Goal: Transaction & Acquisition: Purchase product/service

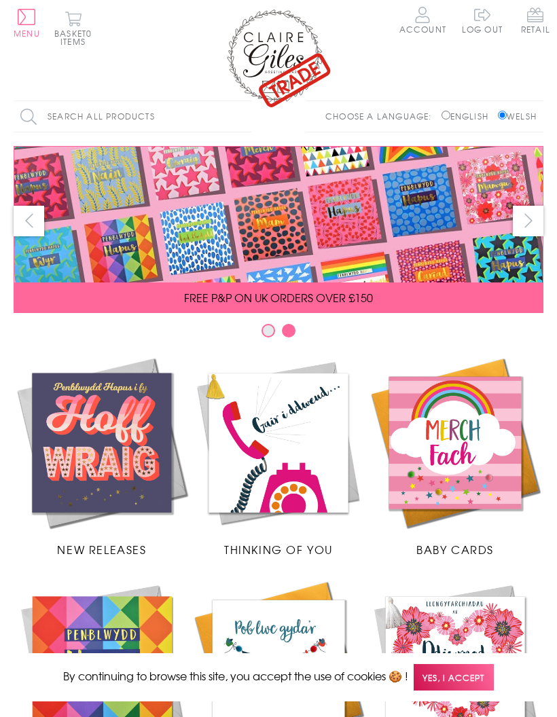
scroll to position [415, 0]
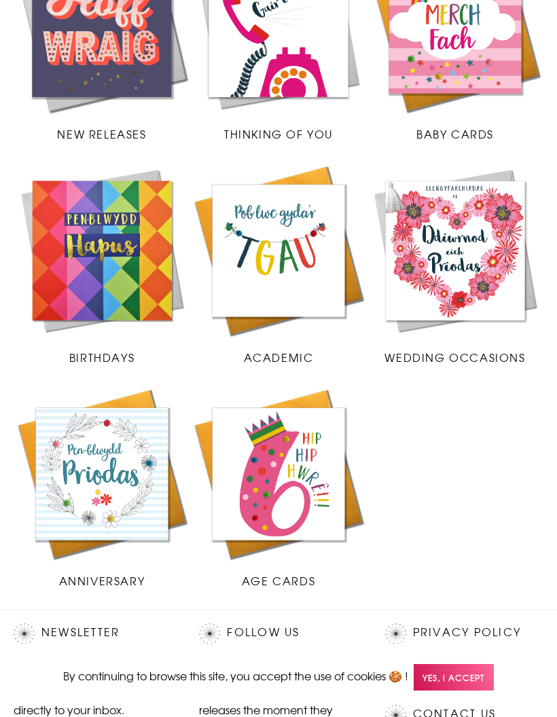
click at [110, 352] on span "Birthdays" at bounding box center [101, 357] width 65 height 16
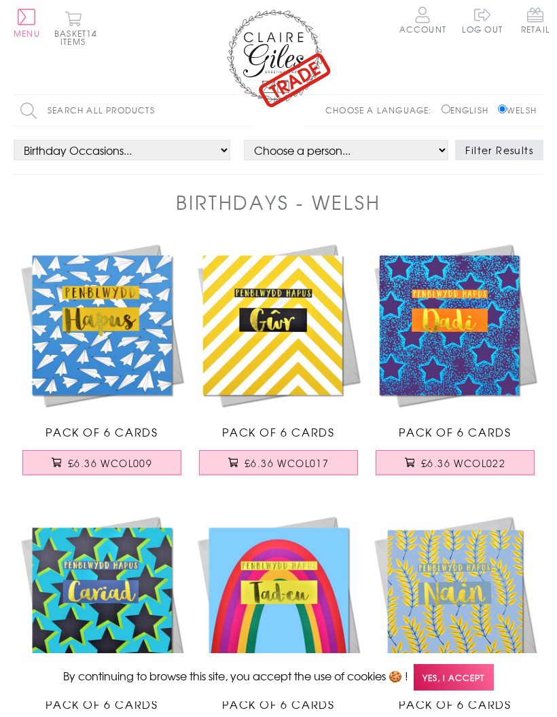
click at [91, 112] on input "Search all products" at bounding box center [133, 110] width 238 height 31
click at [36, 108] on input "Dad" at bounding box center [133, 110] width 238 height 31
click at [244, 110] on input "Search" at bounding box center [245, 110] width 14 height 31
click at [104, 104] on input "Dad" at bounding box center [133, 110] width 238 height 31
click at [100, 106] on input "Dad" at bounding box center [133, 110] width 238 height 31
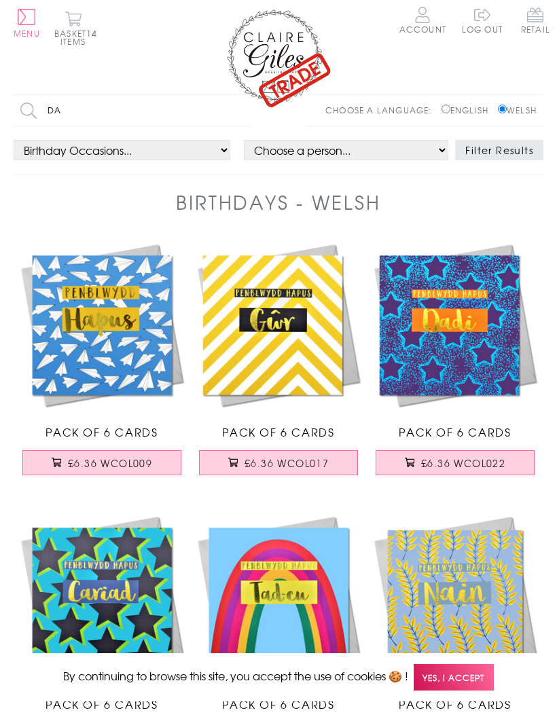
type input "D"
click at [36, 119] on input "Priodas" at bounding box center [133, 110] width 238 height 31
type input "Priodas"
click at [39, 110] on input "Priodas" at bounding box center [133, 110] width 238 height 31
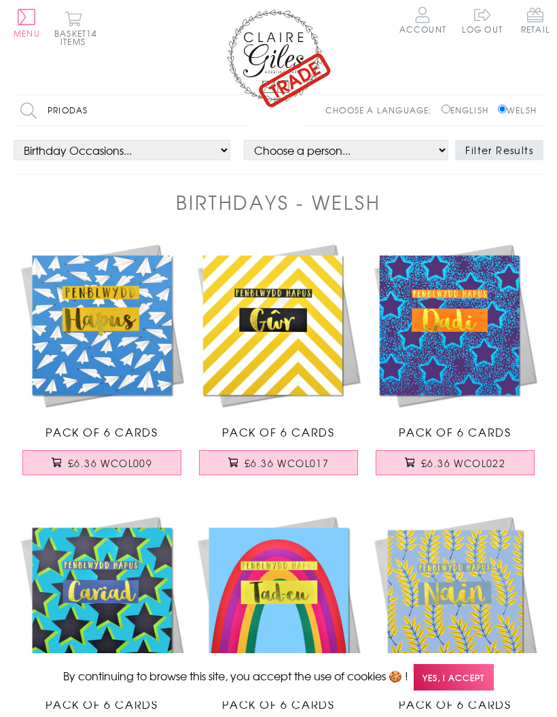
click at [244, 110] on input "Search" at bounding box center [245, 110] width 14 height 31
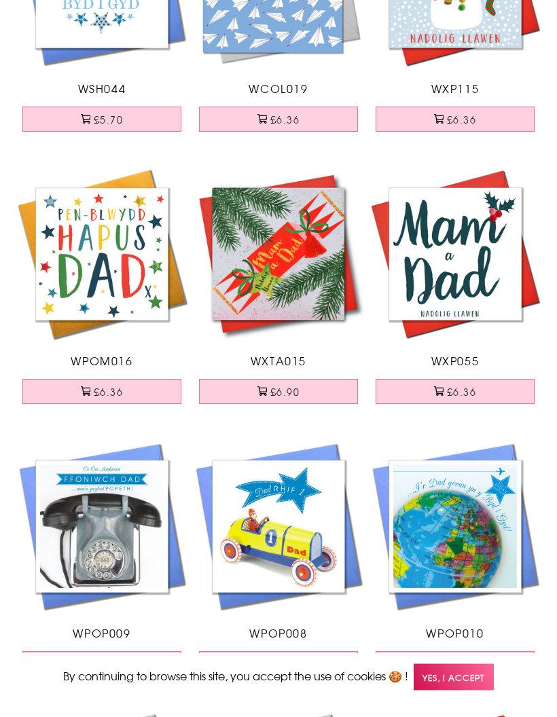
scroll to position [323, 0]
click at [100, 393] on button "£6.36" at bounding box center [101, 391] width 159 height 25
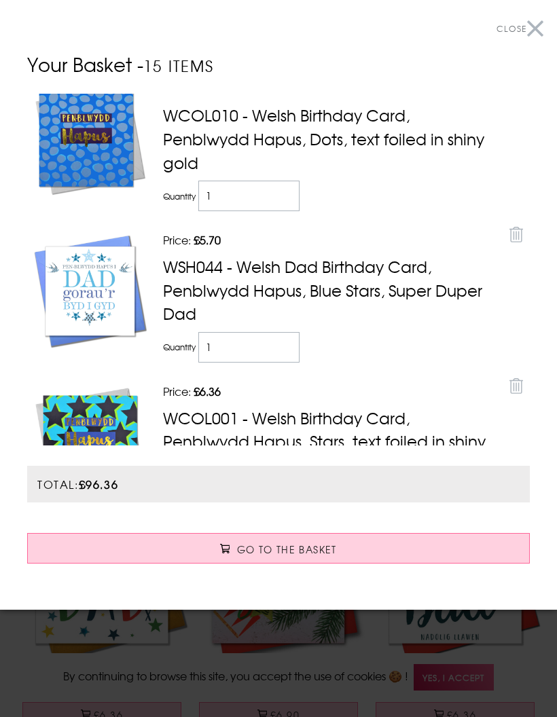
scroll to position [611, 0]
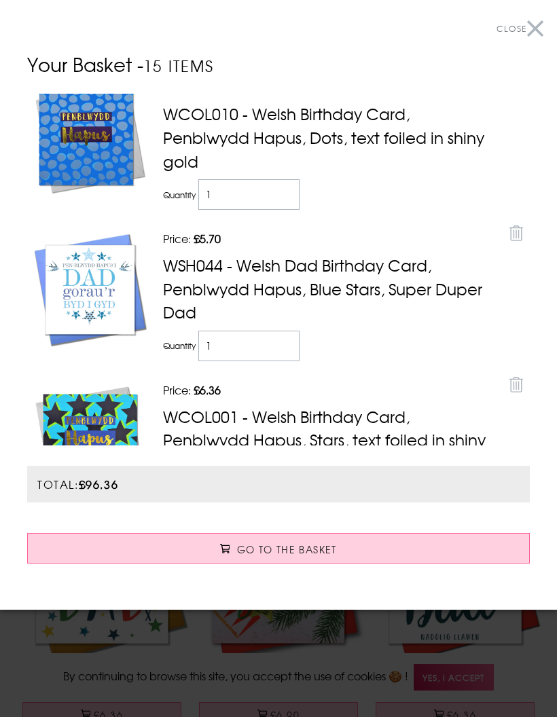
click at [517, 220] on link "Remove" at bounding box center [516, 232] width 20 height 24
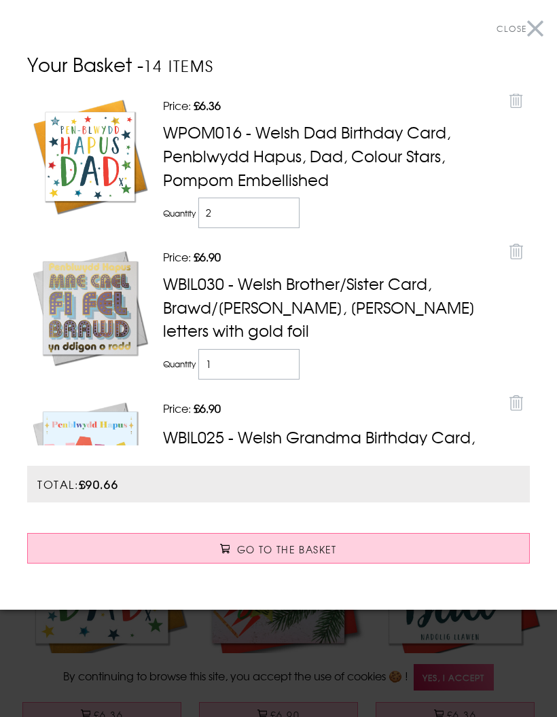
scroll to position [0, 0]
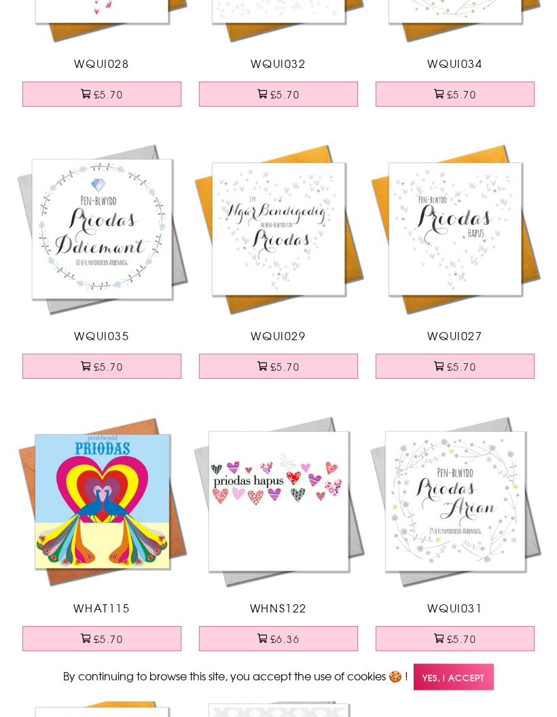
scroll to position [893, 0]
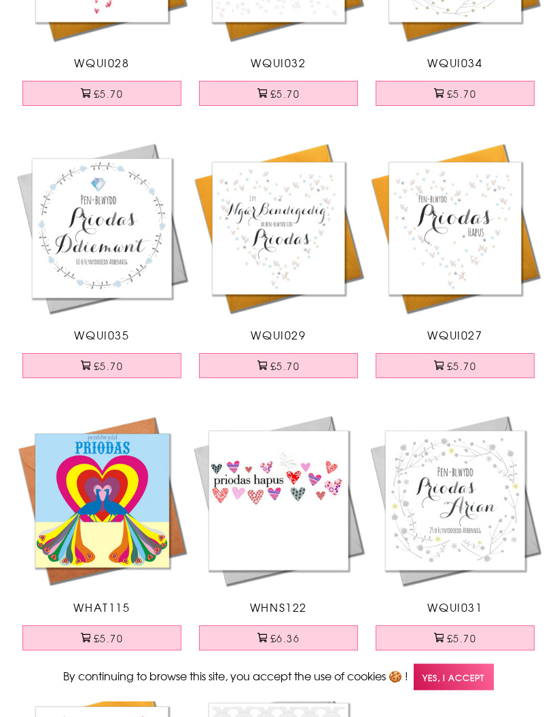
click at [285, 635] on button "£6.36" at bounding box center [278, 638] width 159 height 25
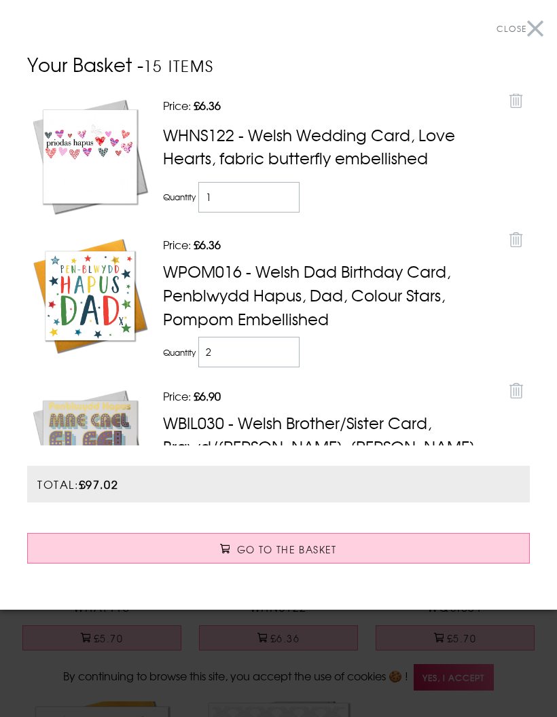
scroll to position [0, 0]
click at [533, 26] on button "Close" at bounding box center [519, 29] width 47 height 31
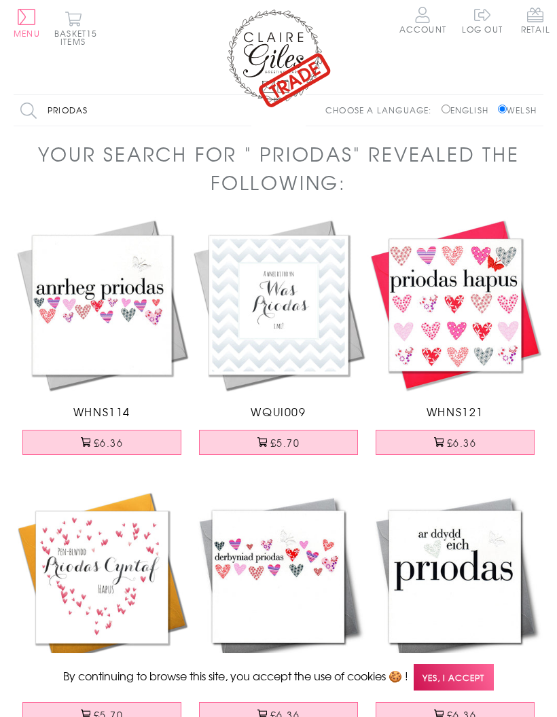
click at [117, 108] on input "Priodas" at bounding box center [133, 110] width 238 height 31
click at [244, 110] on input "Search" at bounding box center [245, 110] width 14 height 31
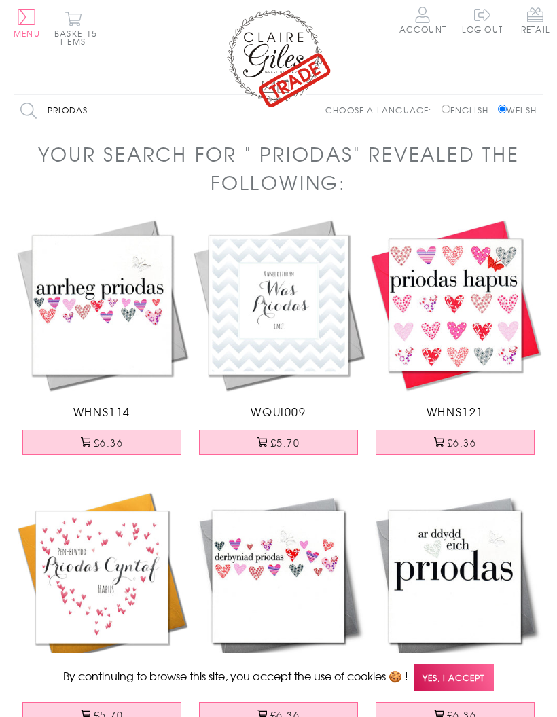
click at [244, 110] on input "Search" at bounding box center [245, 110] width 14 height 31
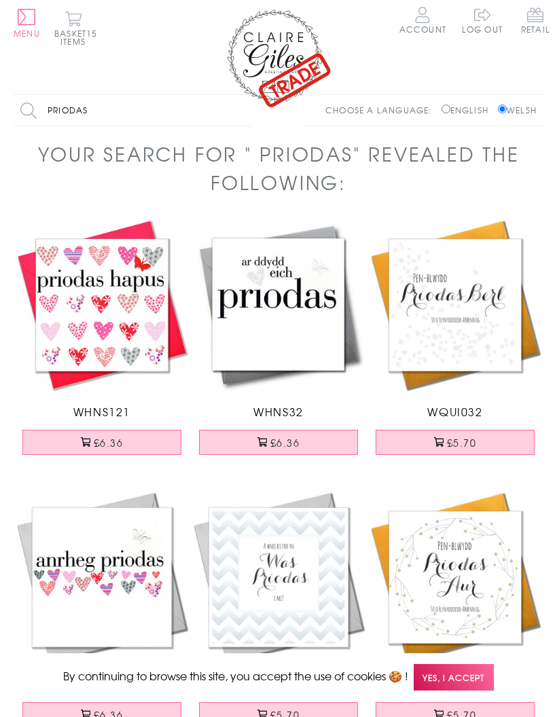
click at [124, 115] on input "Priodas" at bounding box center [133, 110] width 238 height 31
type input "P"
click at [28, 108] on input "Babi" at bounding box center [133, 110] width 238 height 31
type input "Babi"
click at [244, 110] on input "Search" at bounding box center [245, 110] width 14 height 31
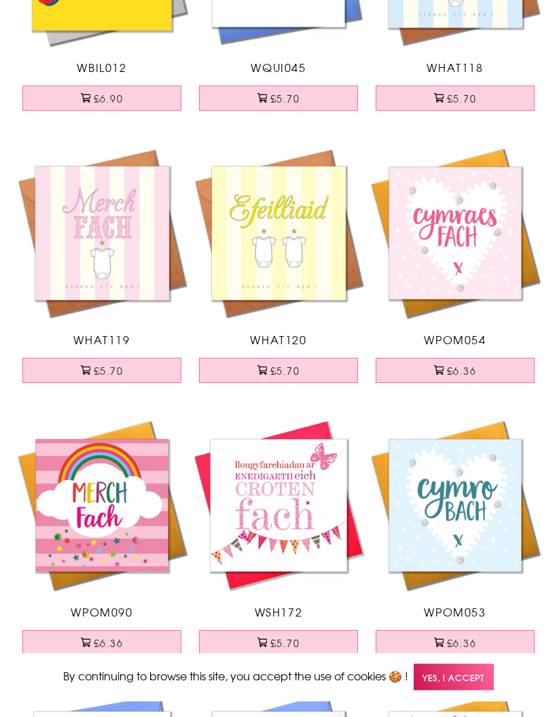
scroll to position [615, 0]
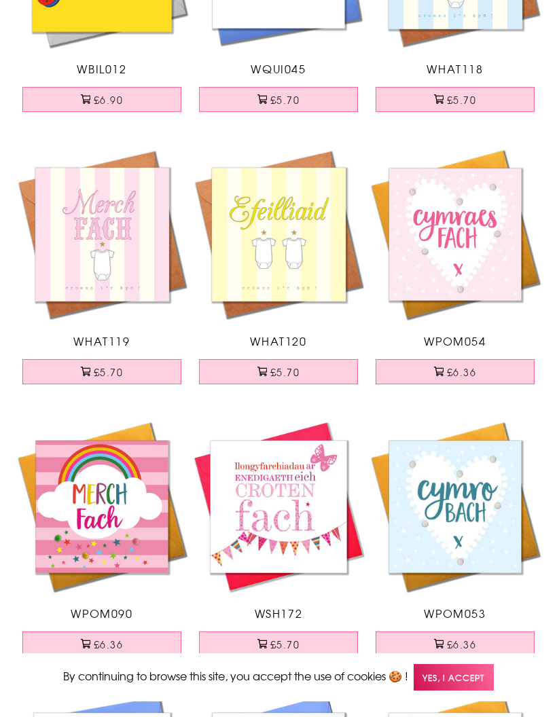
click at [107, 641] on button "£6.36" at bounding box center [101, 643] width 159 height 25
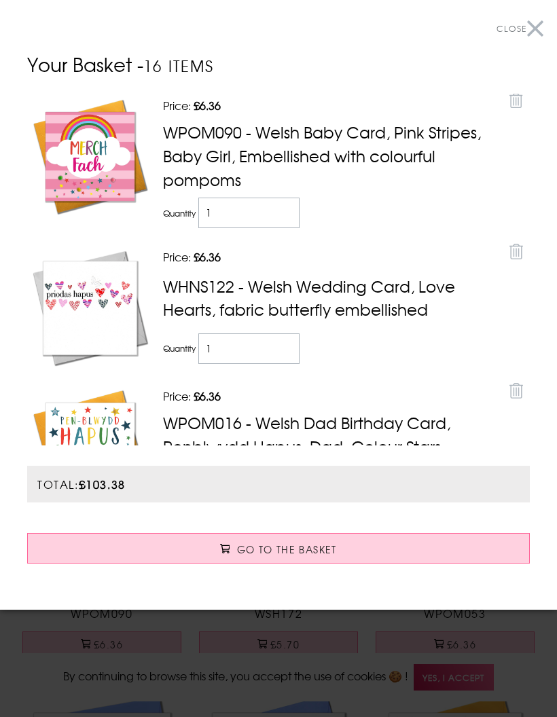
click at [531, 36] on button "Close" at bounding box center [519, 29] width 47 height 31
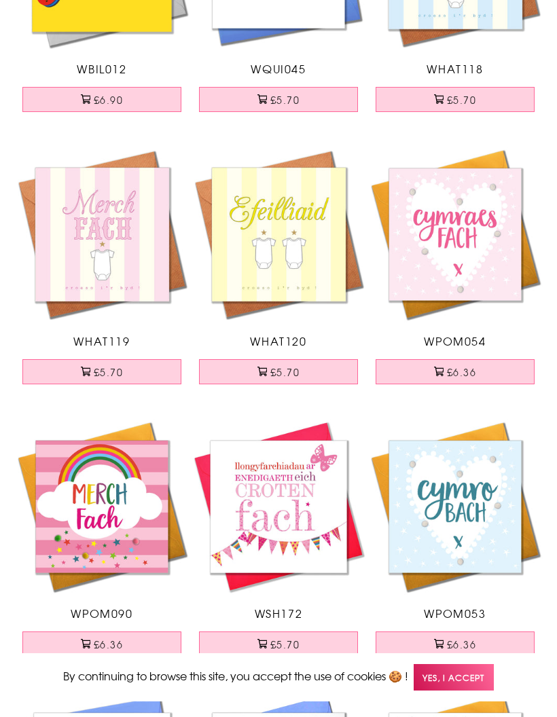
click at [450, 633] on button "£6.36" at bounding box center [454, 643] width 159 height 25
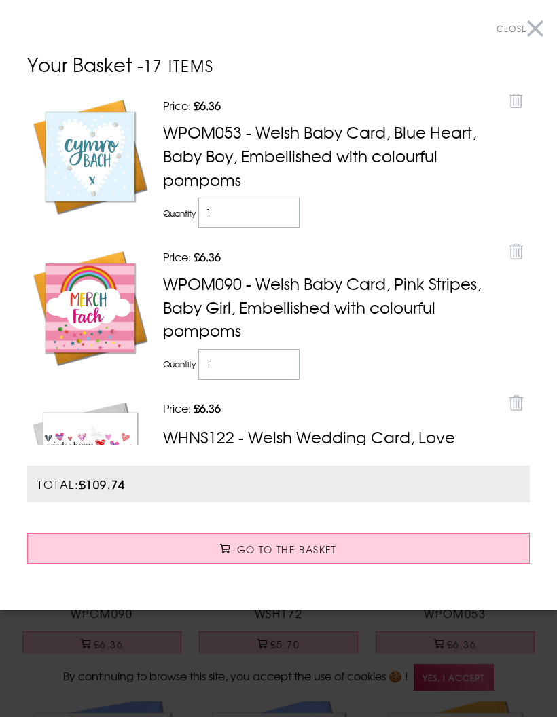
click at [533, 29] on button "Close" at bounding box center [519, 29] width 47 height 31
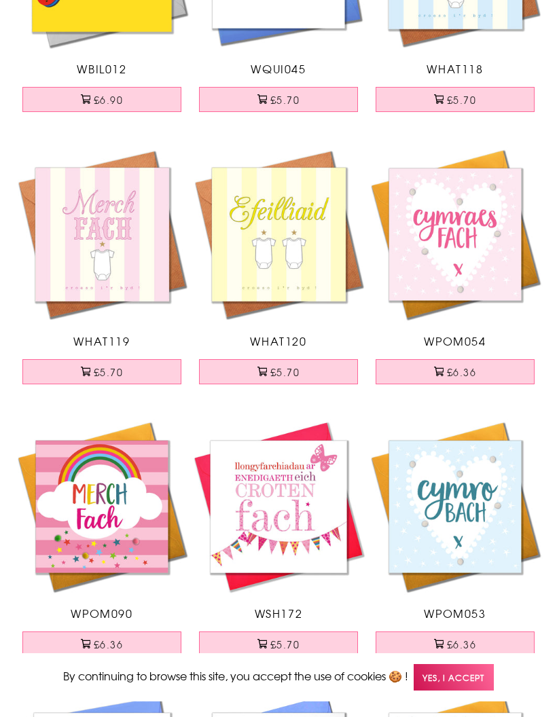
click at [467, 369] on button "£6.36" at bounding box center [454, 371] width 159 height 25
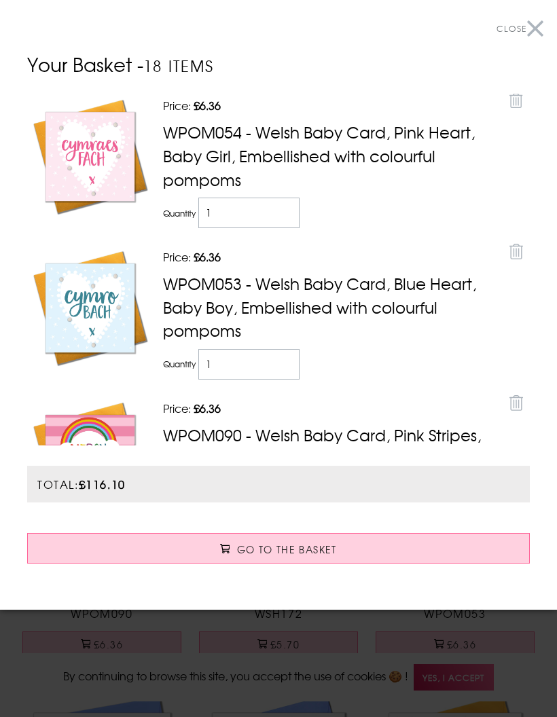
click at [531, 33] on button "Close" at bounding box center [519, 29] width 47 height 31
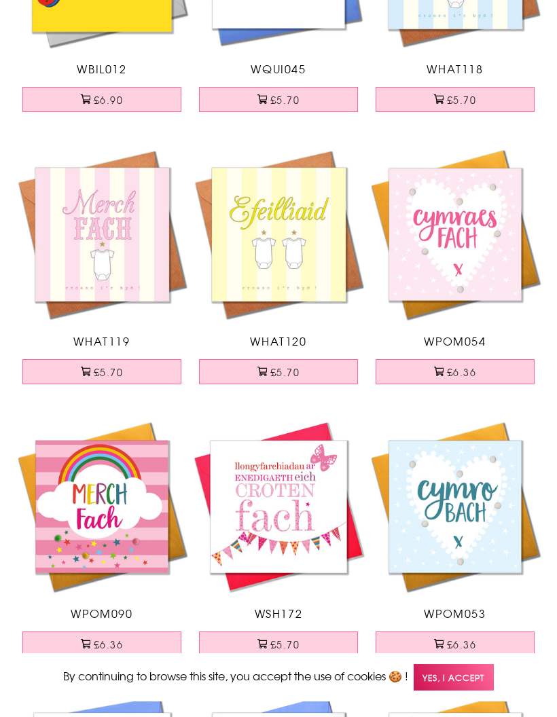
click at [455, 690] on span "Yes, I accept" at bounding box center [453, 677] width 80 height 26
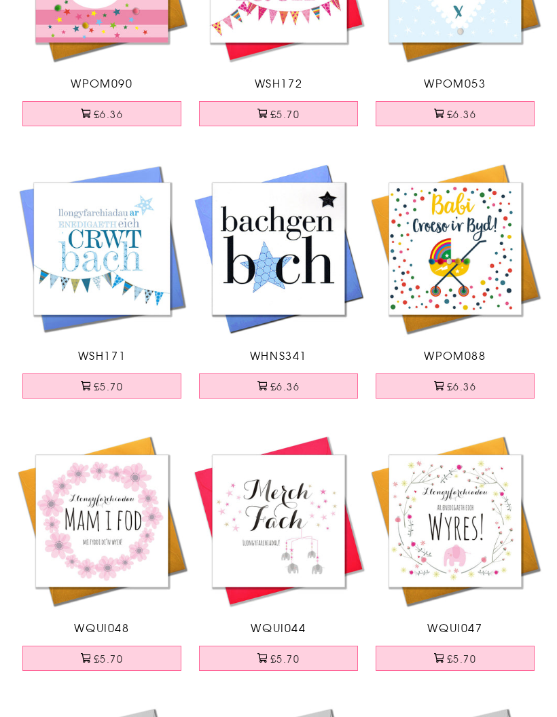
scroll to position [1145, 0]
click at [457, 385] on button "£6.36" at bounding box center [454, 385] width 159 height 25
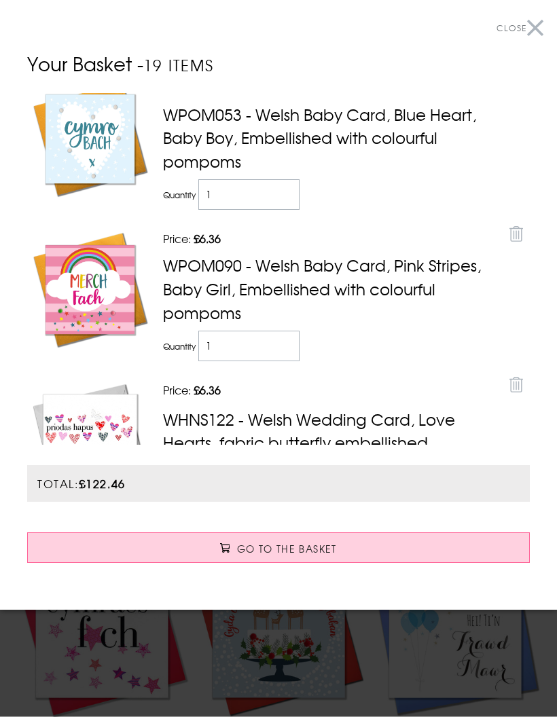
scroll to position [319, 0]
click at [520, 229] on icon at bounding box center [516, 235] width 14 height 16
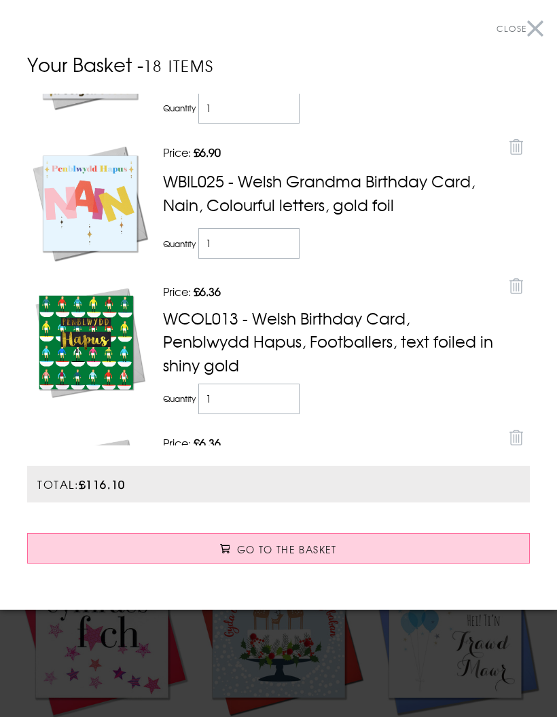
scroll to position [0, 0]
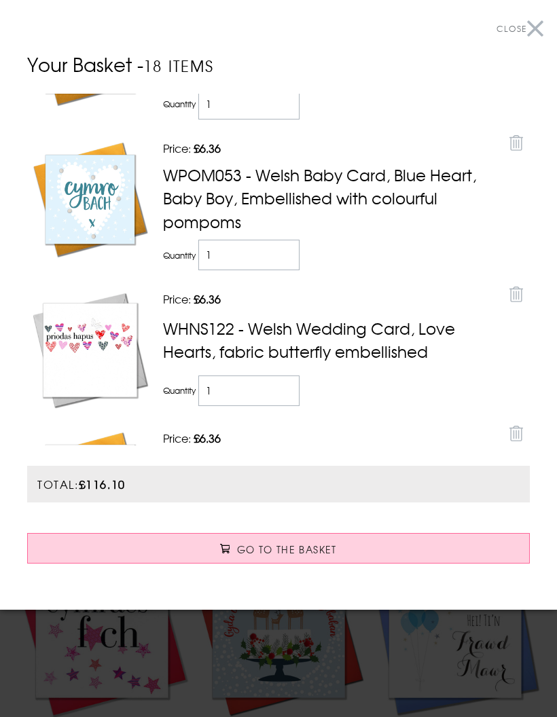
click at [537, 35] on button "Close" at bounding box center [519, 29] width 47 height 31
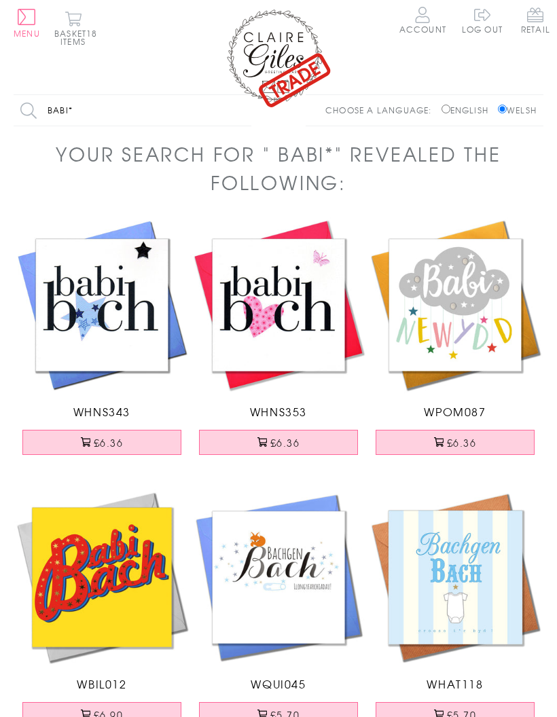
click at [100, 109] on input "Babi*" at bounding box center [133, 110] width 238 height 31
click at [244, 110] on input "Search" at bounding box center [245, 110] width 14 height 31
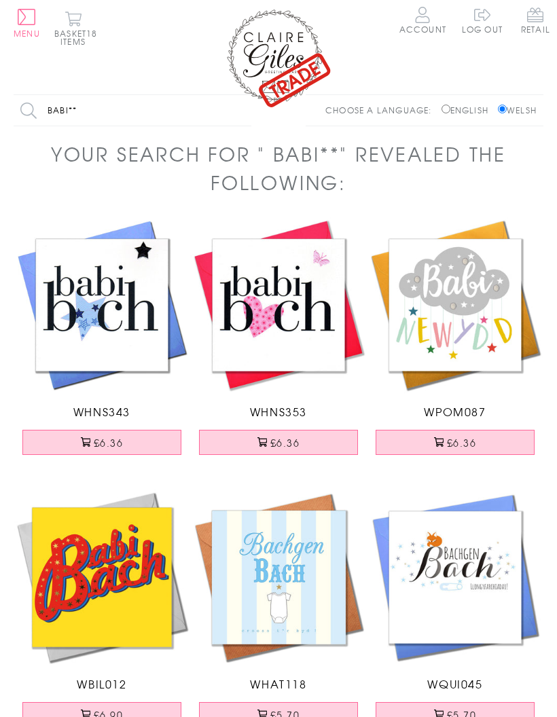
scroll to position [-100, 0]
click at [95, 107] on input "Babi**" at bounding box center [133, 110] width 238 height 31
type input "B"
type input "Anni"
click at [244, 110] on input "Search" at bounding box center [245, 110] width 14 height 31
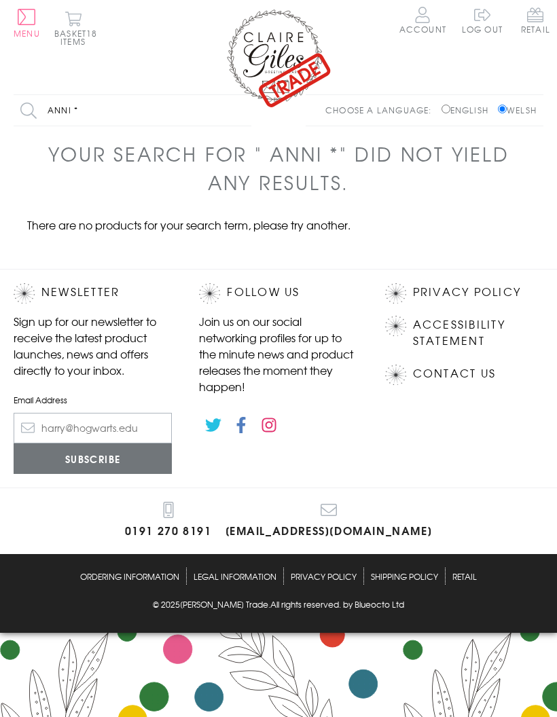
click at [110, 112] on input "Anni *" at bounding box center [133, 110] width 238 height 31
click at [32, 114] on input "ANNIVERSARY" at bounding box center [133, 110] width 238 height 31
click at [244, 110] on input "Search" at bounding box center [245, 110] width 14 height 31
click at [135, 101] on input "ANNIVERSARY" at bounding box center [133, 110] width 238 height 31
type input "New home"
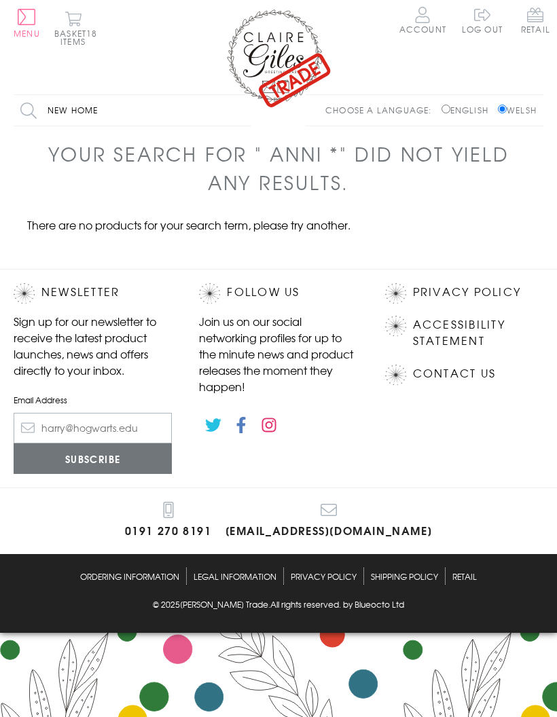
click at [244, 110] on input "Search" at bounding box center [245, 110] width 14 height 31
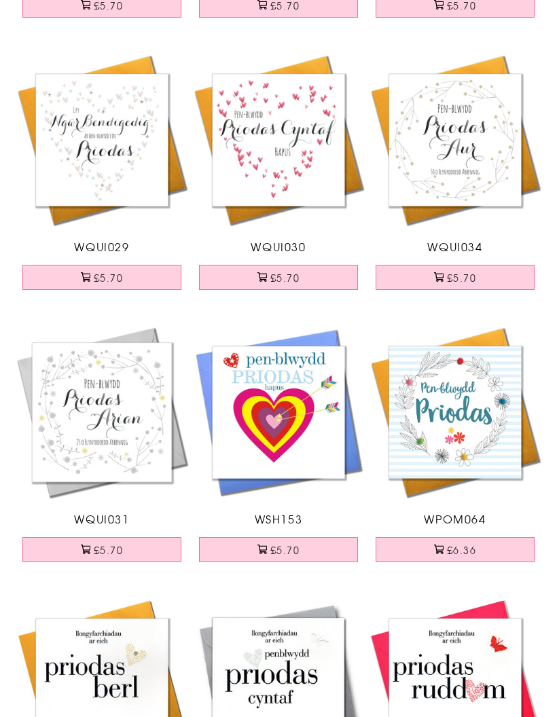
scroll to position [709, 0]
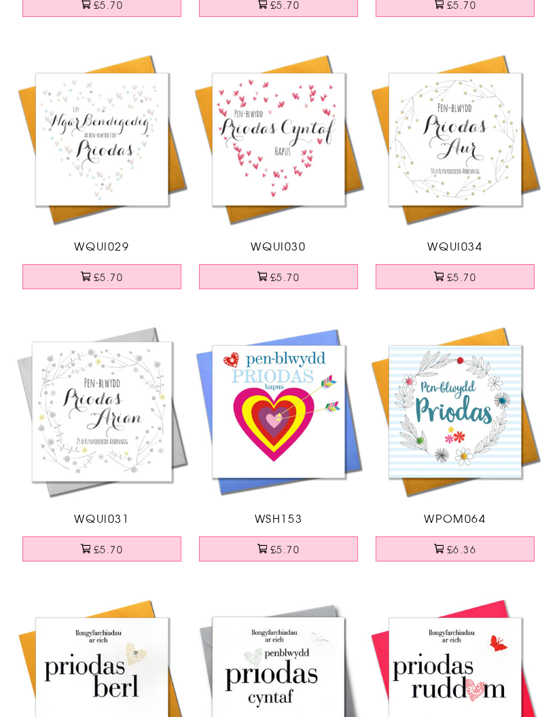
click at [459, 537] on button "£6.36" at bounding box center [454, 549] width 159 height 25
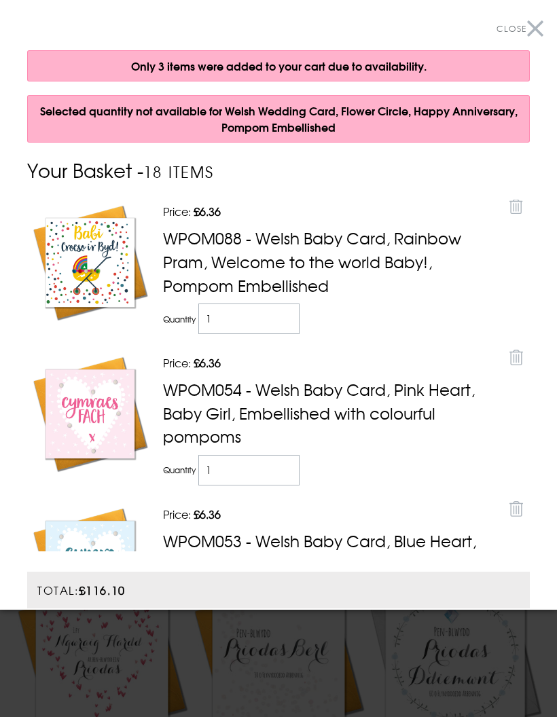
scroll to position [0, 0]
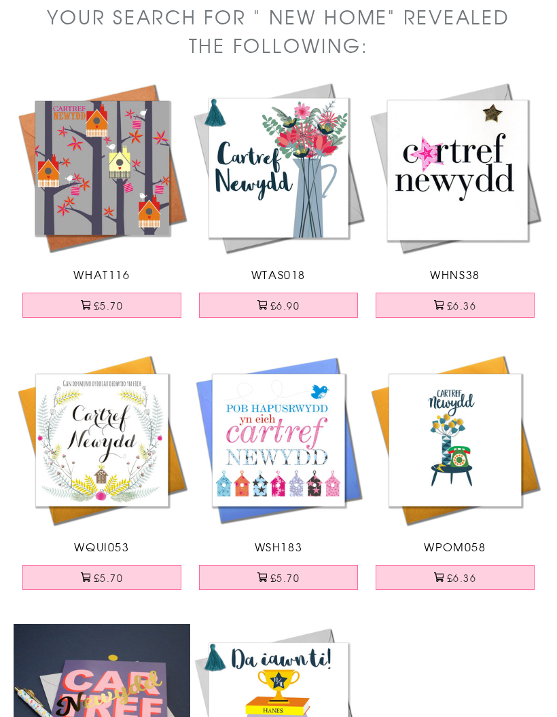
scroll to position [140, 0]
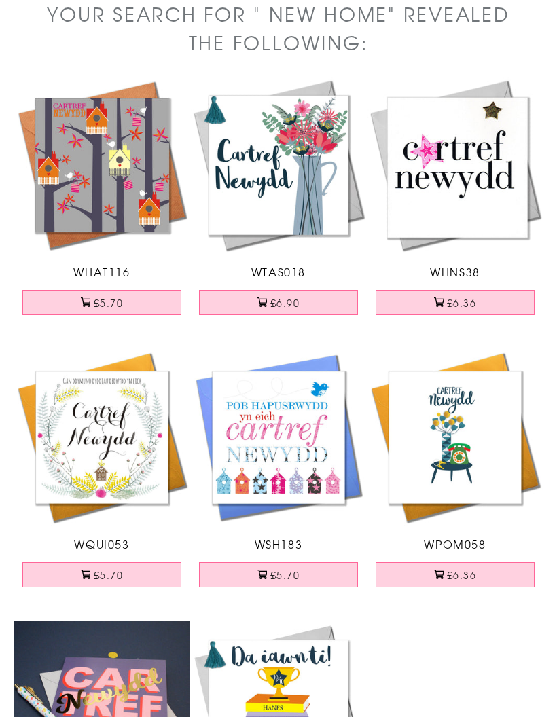
click at [455, 584] on button "£6.36" at bounding box center [454, 574] width 159 height 25
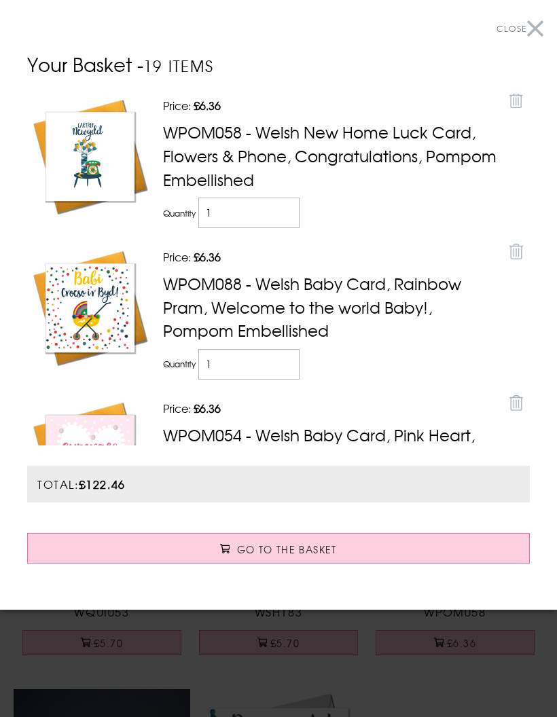
scroll to position [0, 0]
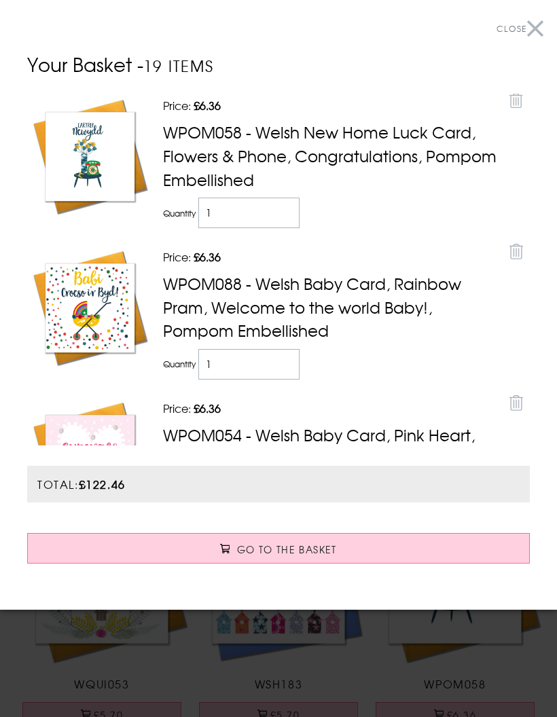
click at [539, 31] on button "Close" at bounding box center [519, 29] width 47 height 31
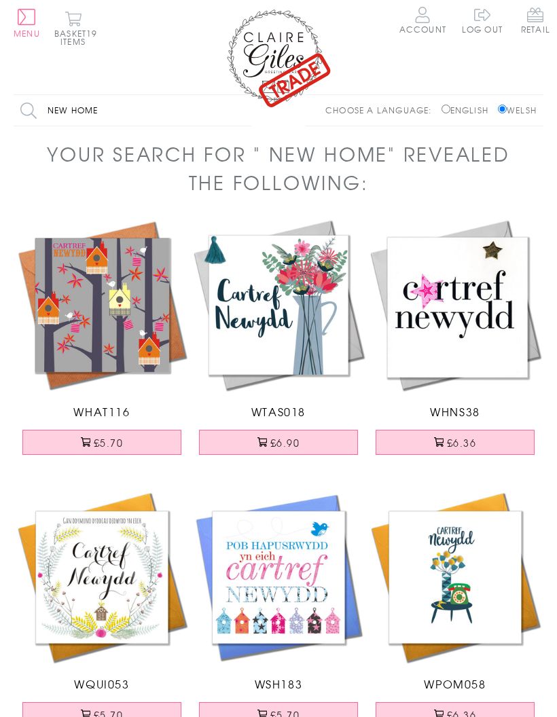
click at [124, 111] on input "New home" at bounding box center [133, 110] width 238 height 31
type input "N"
type input "B"
type input "Pom"
click at [244, 110] on input "Search" at bounding box center [245, 110] width 14 height 31
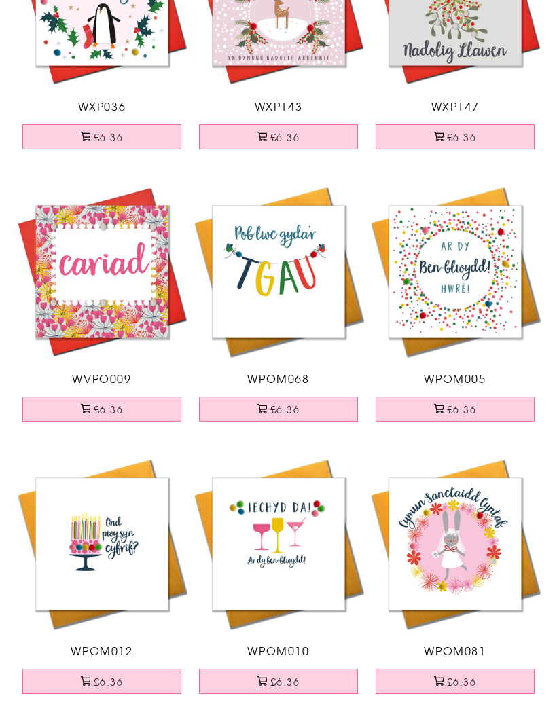
scroll to position [578, 0]
click at [459, 405] on button "£6.36" at bounding box center [454, 408] width 159 height 25
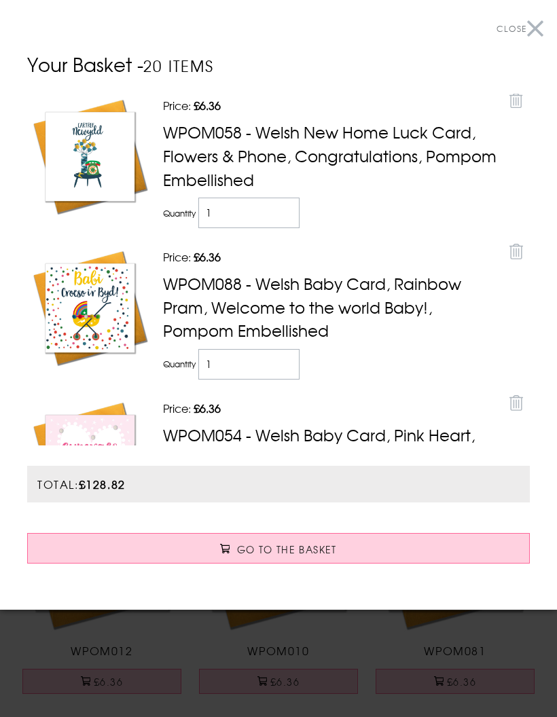
click at [531, 33] on button "Close" at bounding box center [519, 29] width 47 height 31
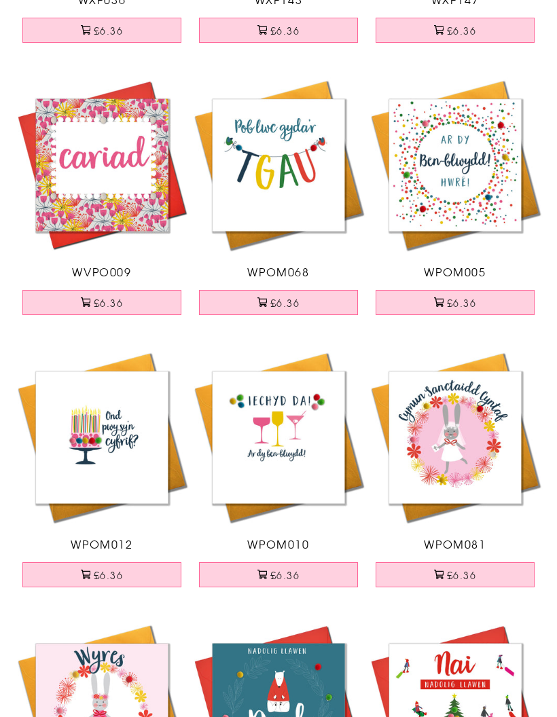
scroll to position [689, 0]
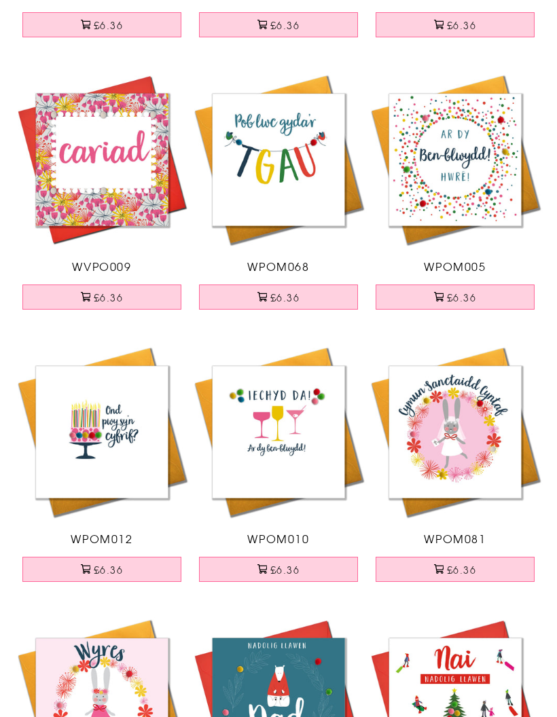
click at [110, 300] on button "£6.36" at bounding box center [101, 297] width 159 height 25
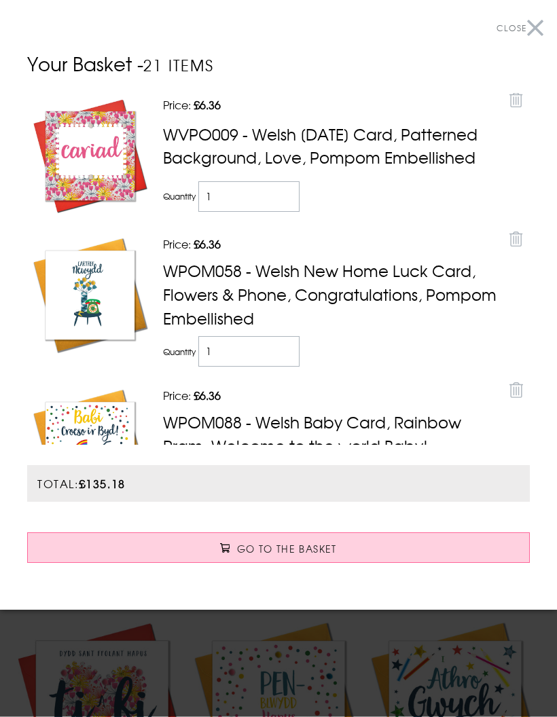
scroll to position [959, 0]
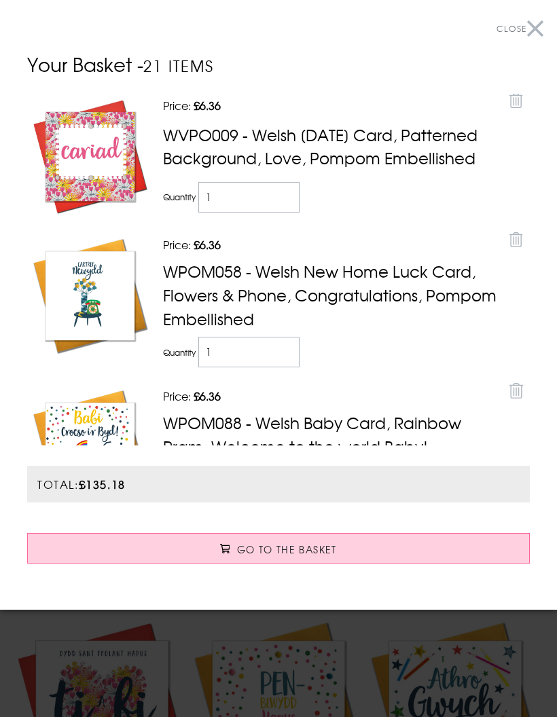
click at [535, 20] on button "Close" at bounding box center [519, 29] width 47 height 31
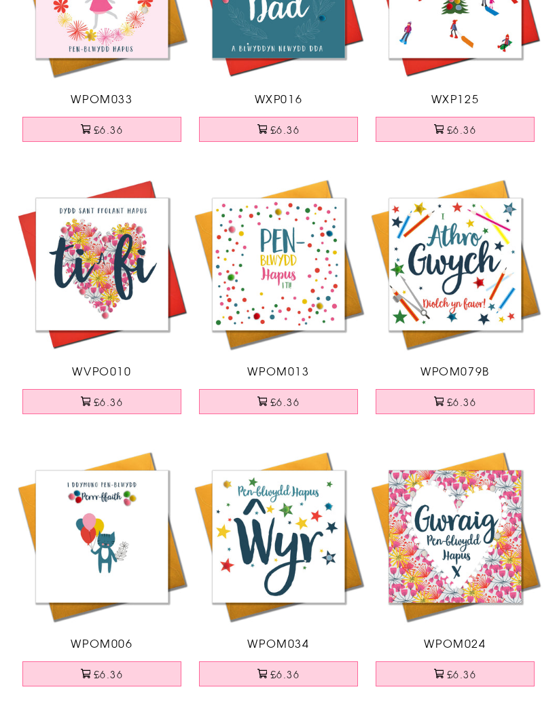
click at [290, 400] on button "£6.36" at bounding box center [278, 402] width 159 height 25
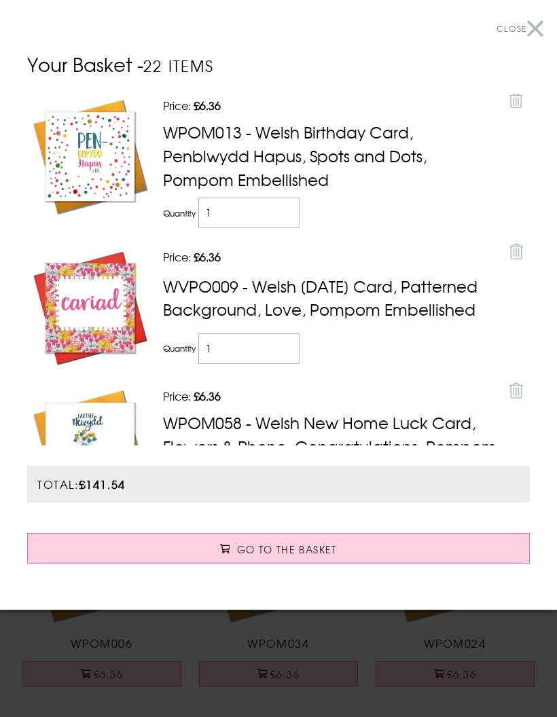
click at [537, 36] on button "Close" at bounding box center [519, 29] width 47 height 31
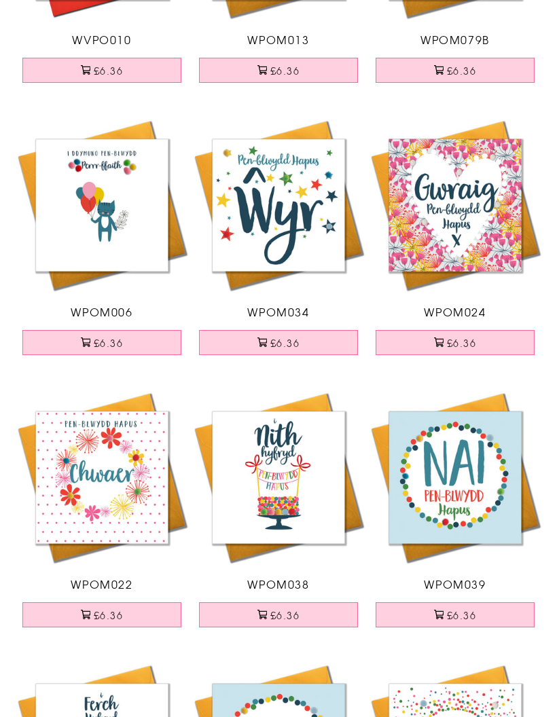
scroll to position [1733, 0]
click at [471, 347] on button "£6.36" at bounding box center [454, 342] width 159 height 25
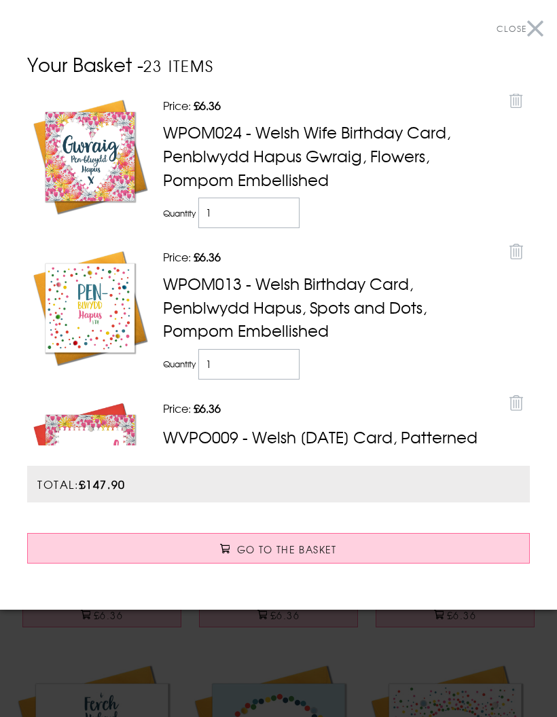
click at [517, 105] on icon at bounding box center [516, 101] width 14 height 16
click at [535, 29] on button "Close" at bounding box center [519, 29] width 47 height 31
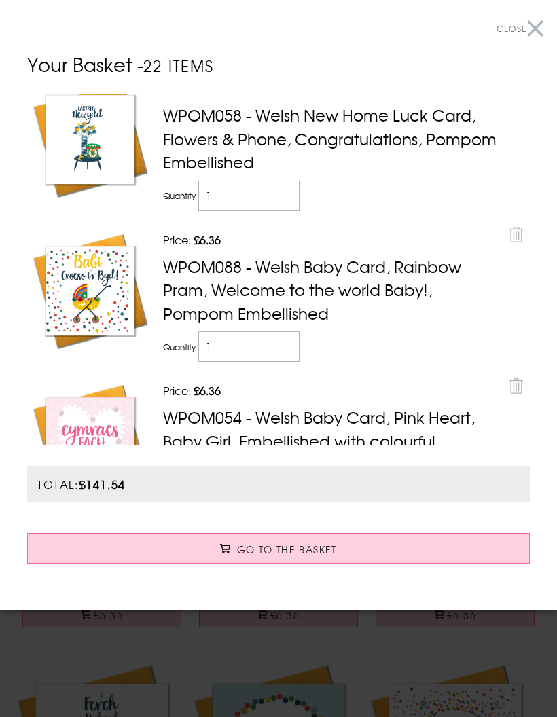
scroll to position [294, 0]
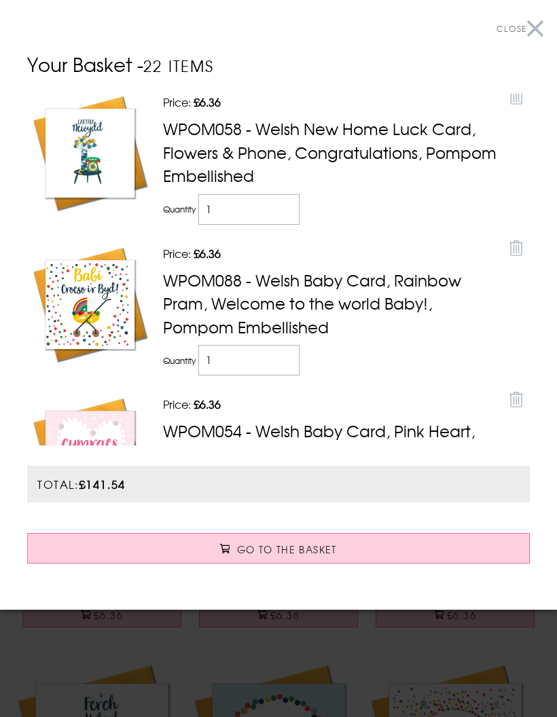
click at [534, 31] on button "Close" at bounding box center [519, 29] width 47 height 31
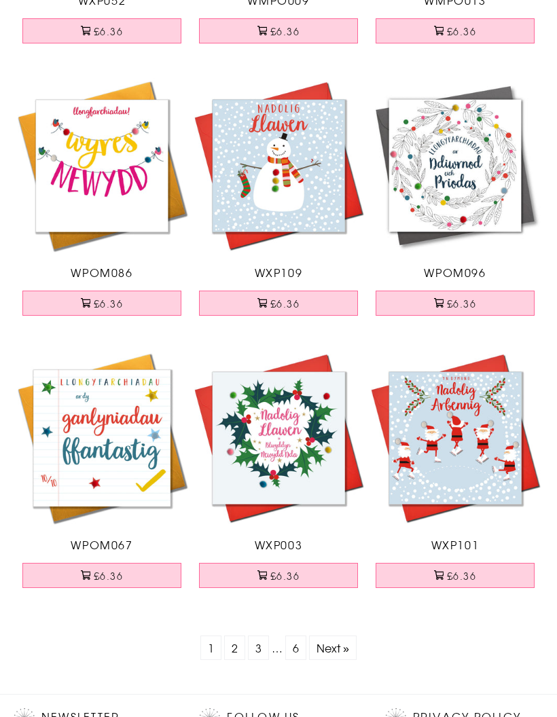
scroll to position [5038, 0]
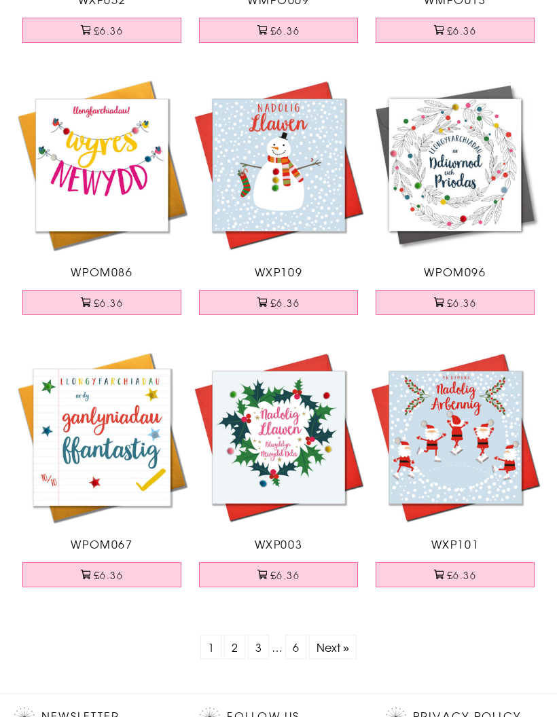
click at [328, 648] on link "Next »" at bounding box center [332, 647] width 33 height 16
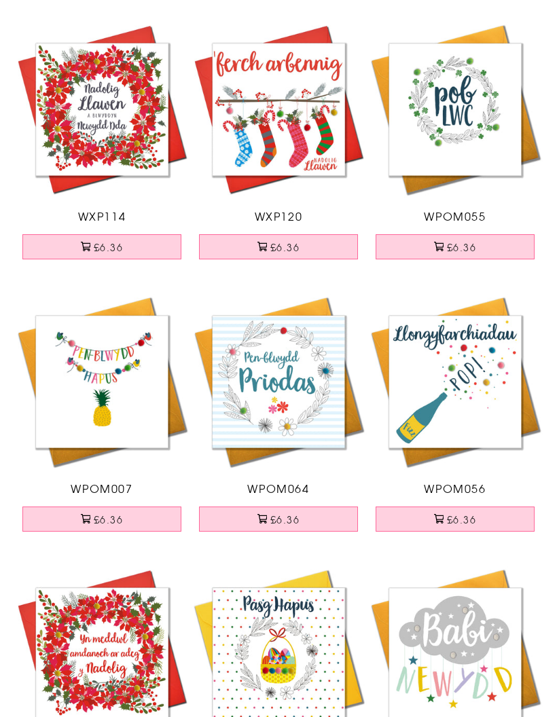
scroll to position [193, 0]
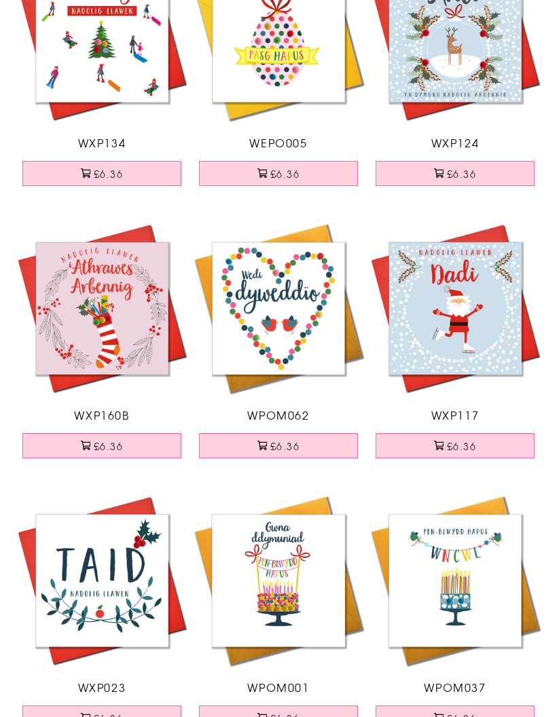
click at [293, 443] on button "£6.36" at bounding box center [278, 446] width 159 height 25
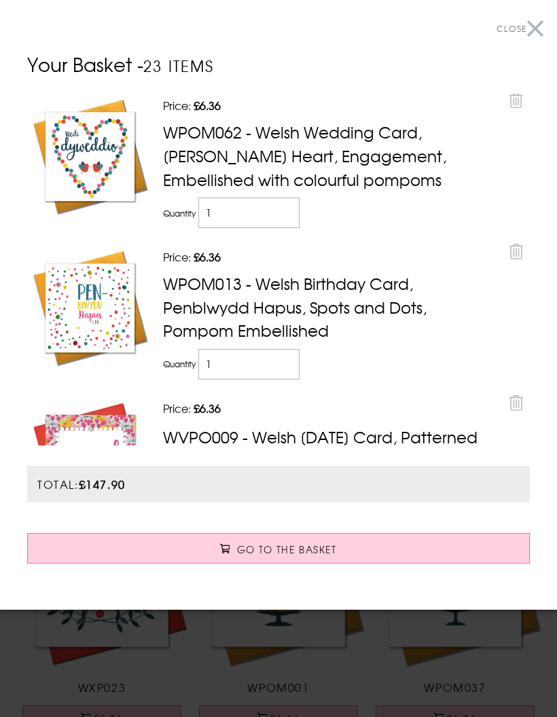
click at [539, 29] on button "Close" at bounding box center [519, 29] width 47 height 31
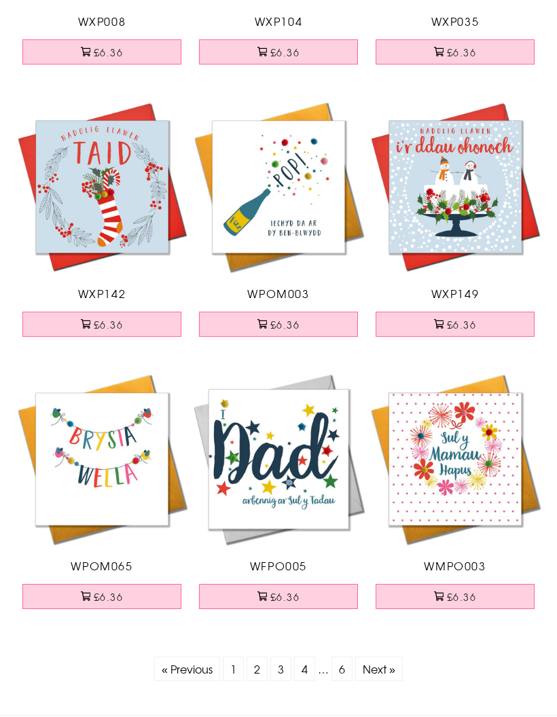
scroll to position [5017, 0]
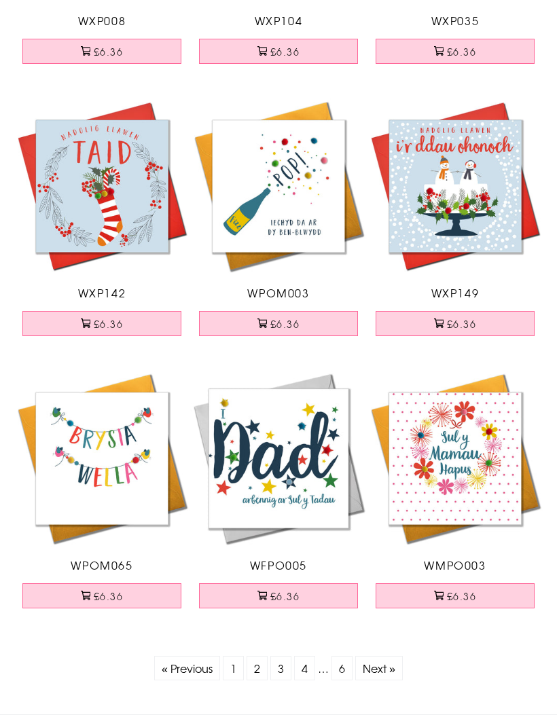
click at [293, 322] on button "£6.36" at bounding box center [278, 324] width 159 height 25
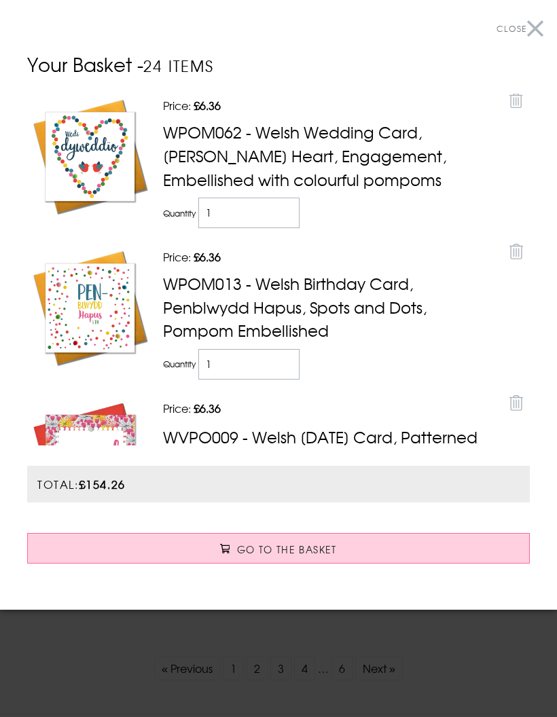
click at [538, 31] on button "Close" at bounding box center [519, 29] width 47 height 31
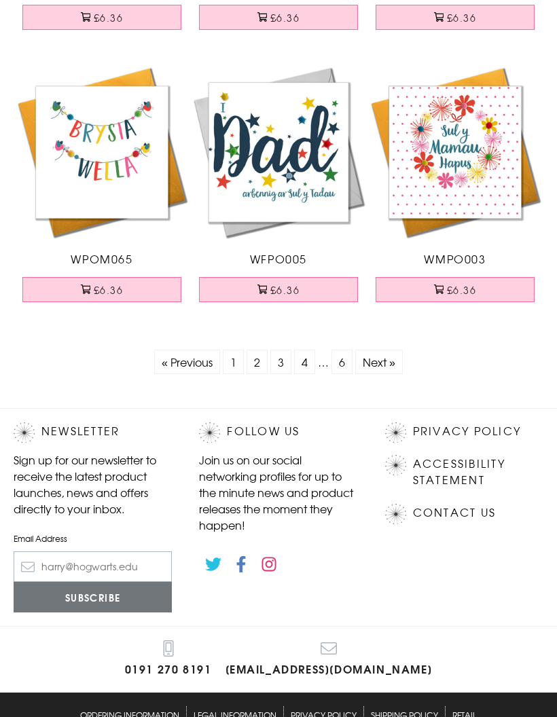
scroll to position [5323, 0]
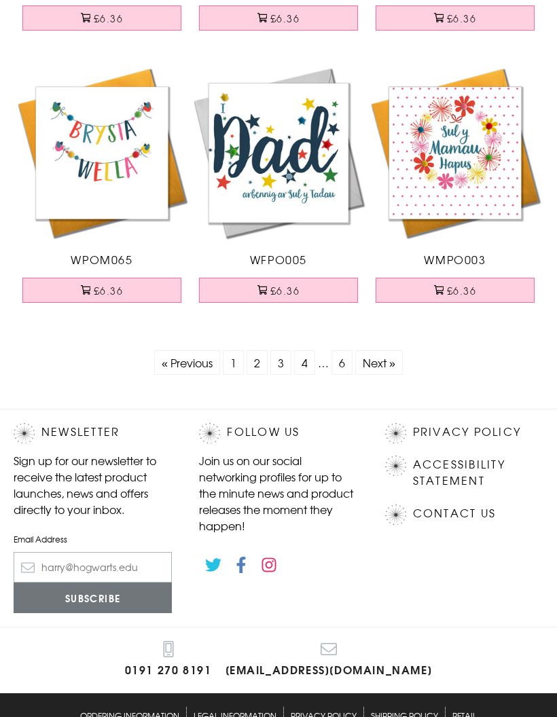
click at [288, 358] on link "3" at bounding box center [280, 362] width 21 height 24
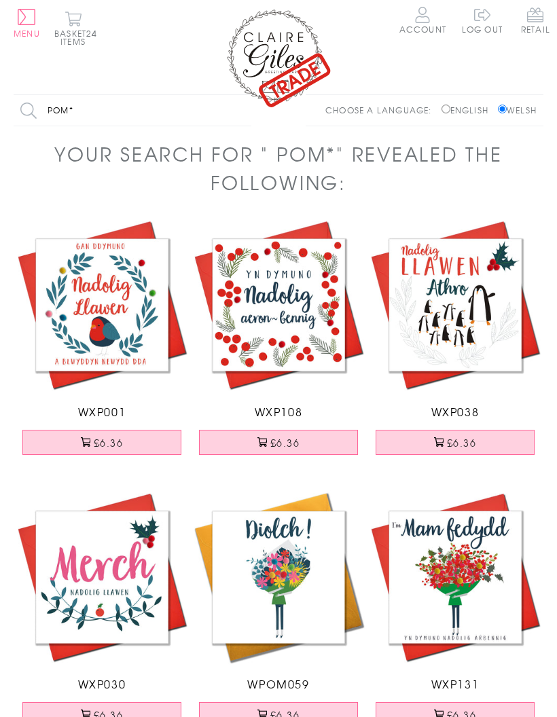
click at [101, 104] on input "Pom*" at bounding box center [133, 110] width 238 height 31
click at [111, 107] on input "Pom*" at bounding box center [133, 110] width 238 height 31
type input "P"
click at [28, 109] on input "BirthdAy" at bounding box center [133, 110] width 238 height 31
click at [37, 115] on input "BirthdAy" at bounding box center [133, 110] width 238 height 31
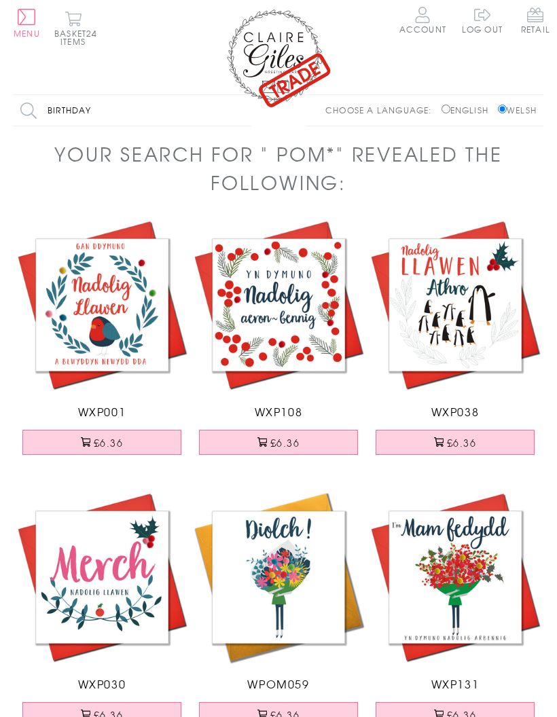
type input "BirthdAy"
click at [244, 110] on input "Search" at bounding box center [245, 110] width 14 height 31
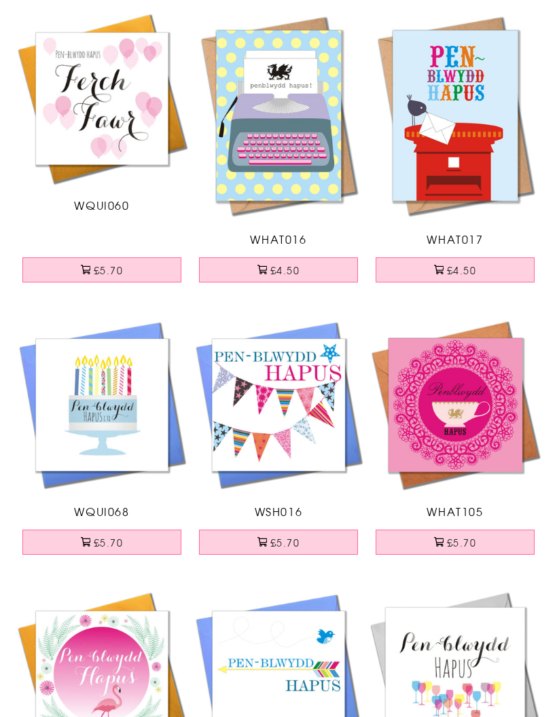
scroll to position [206, 0]
click at [108, 536] on button "£5.70" at bounding box center [101, 541] width 159 height 25
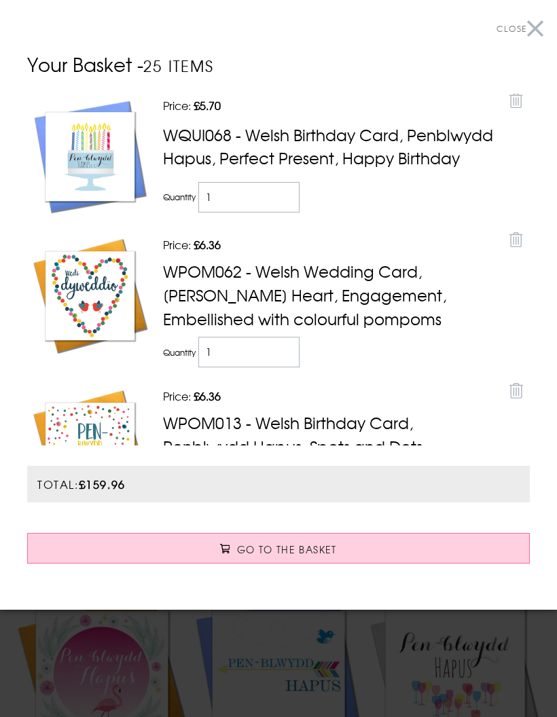
click at [539, 28] on button "Close" at bounding box center [519, 29] width 47 height 31
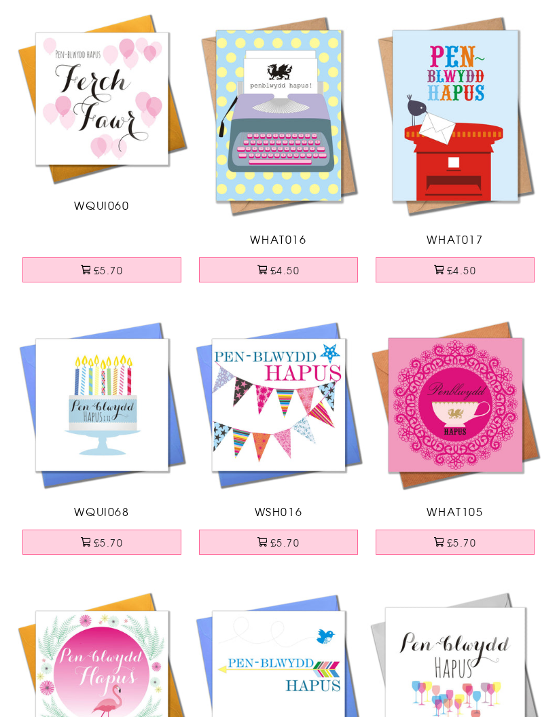
click at [468, 548] on button "£5.70" at bounding box center [454, 541] width 159 height 25
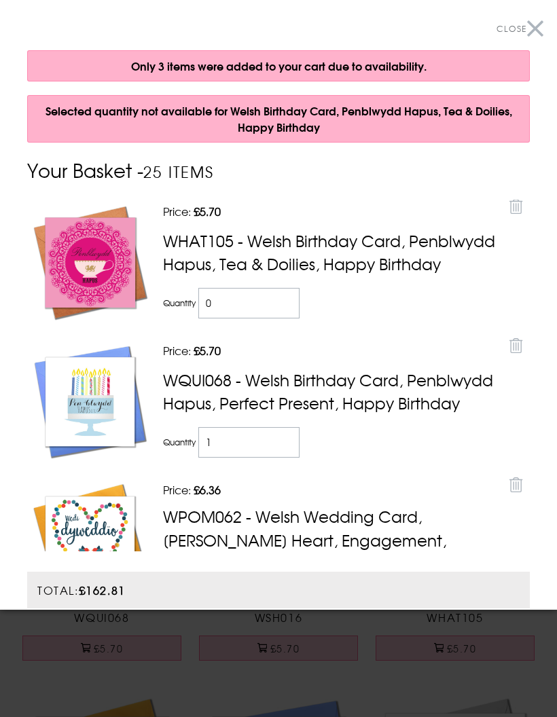
click at [537, 26] on button "Close" at bounding box center [519, 29] width 47 height 31
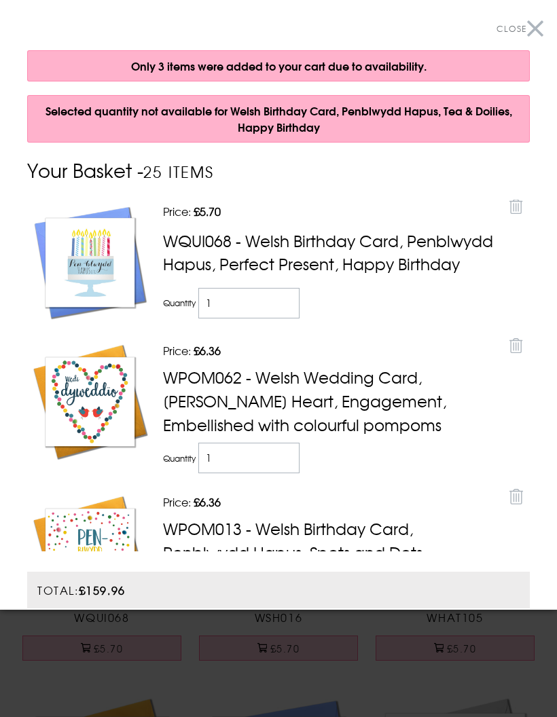
click at [534, 26] on button "Close" at bounding box center [519, 29] width 47 height 31
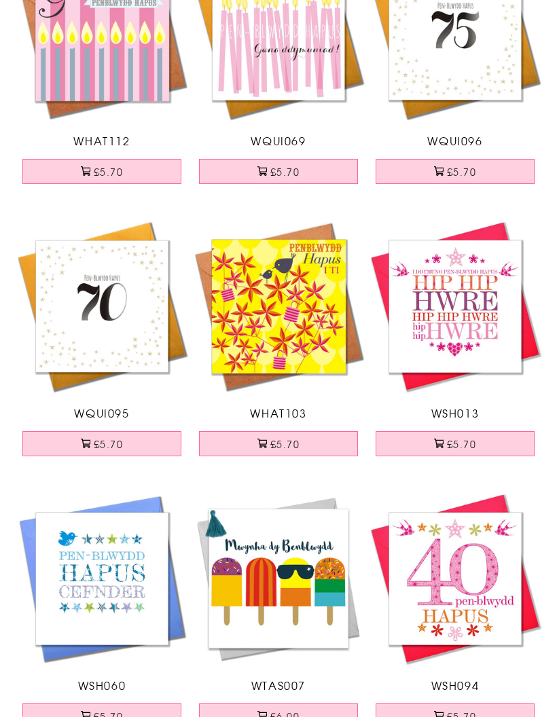
scroll to position [2588, 0]
click at [293, 445] on button "£5.70" at bounding box center [278, 443] width 159 height 25
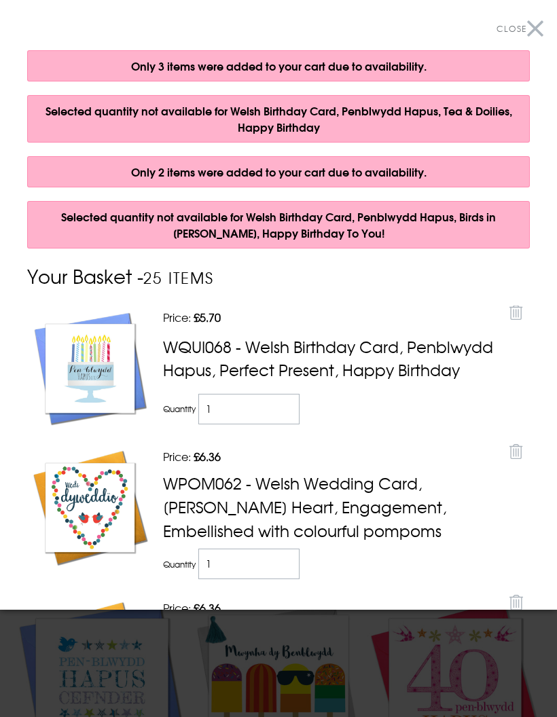
click at [536, 32] on button "Close" at bounding box center [519, 29] width 47 height 31
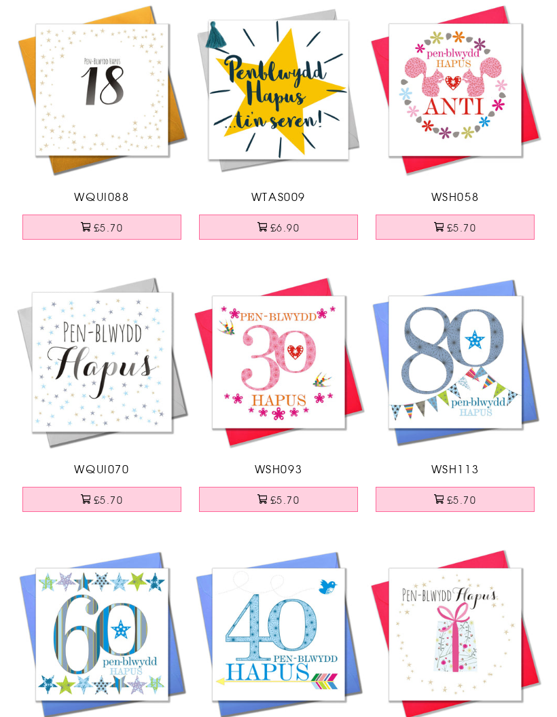
scroll to position [3999, 0]
click at [294, 227] on button "£6.90" at bounding box center [278, 226] width 159 height 25
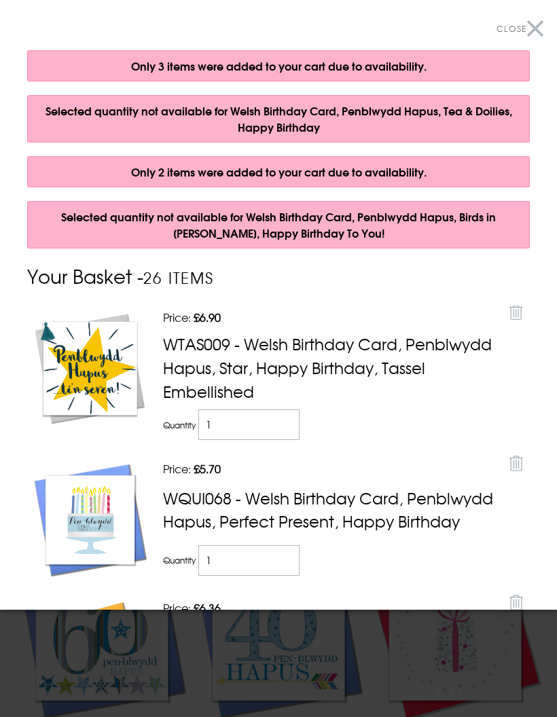
click at [540, 19] on button "Close" at bounding box center [519, 29] width 47 height 31
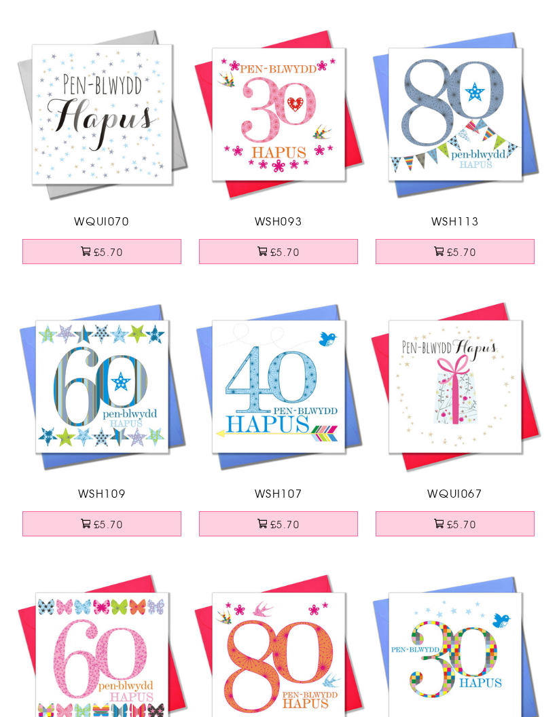
scroll to position [4245, 0]
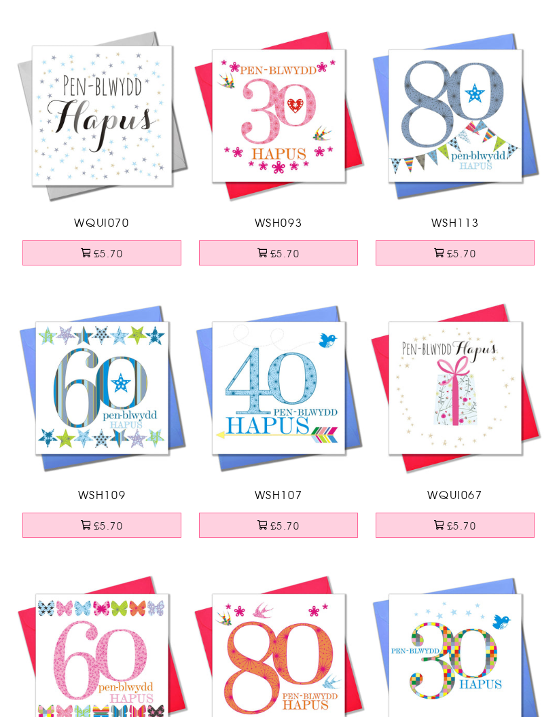
click at [464, 518] on button "£5.70" at bounding box center [454, 524] width 159 height 25
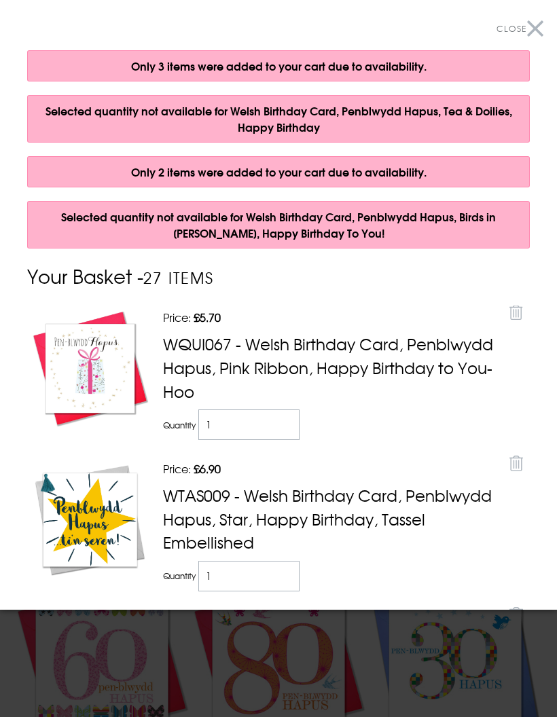
click at [538, 27] on button "Close" at bounding box center [519, 29] width 47 height 31
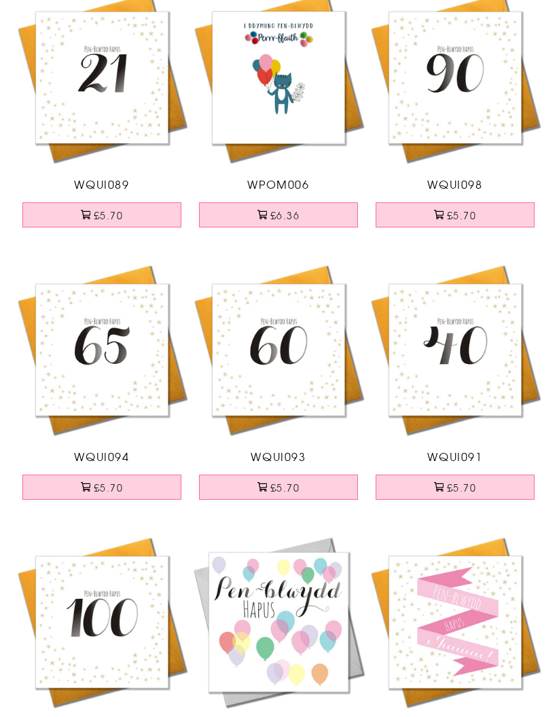
scroll to position [0, 0]
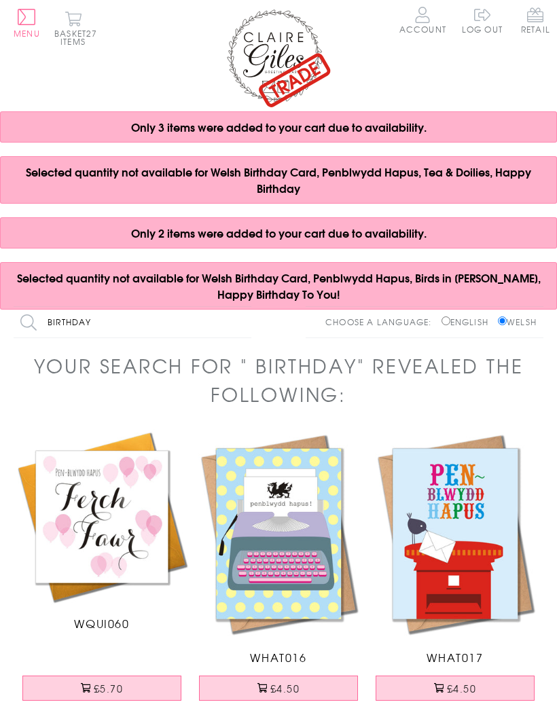
click at [88, 36] on button "Basket 27 items" at bounding box center [72, 28] width 37 height 35
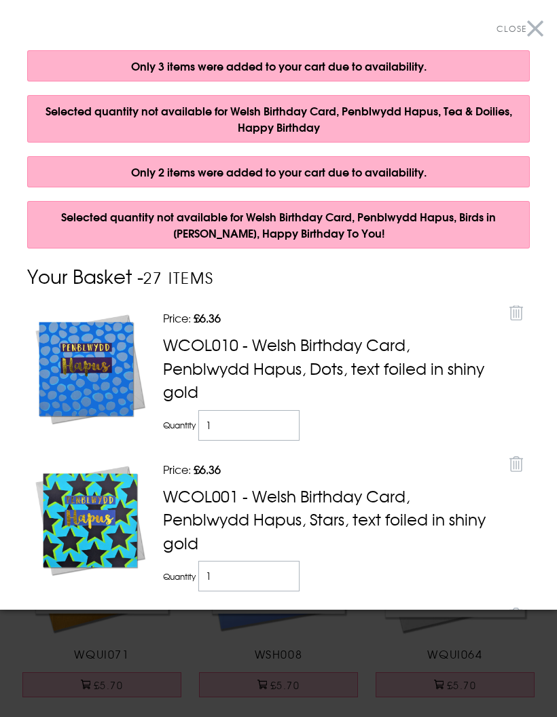
scroll to position [658, 0]
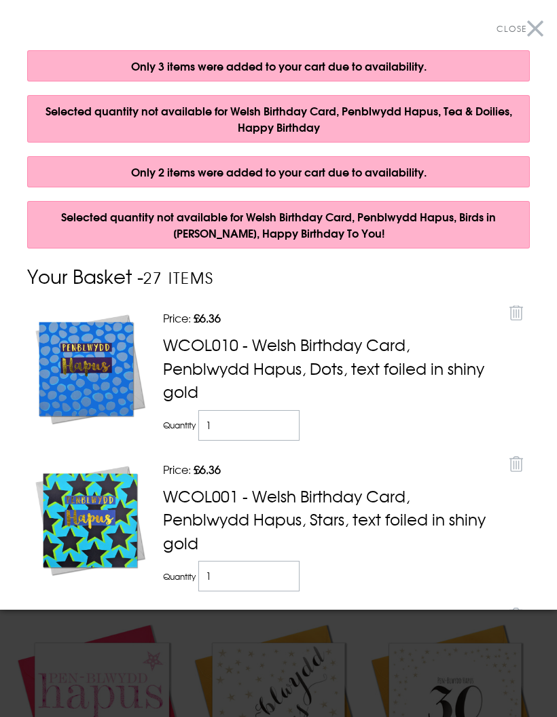
click at [533, 29] on button "Close" at bounding box center [519, 29] width 47 height 31
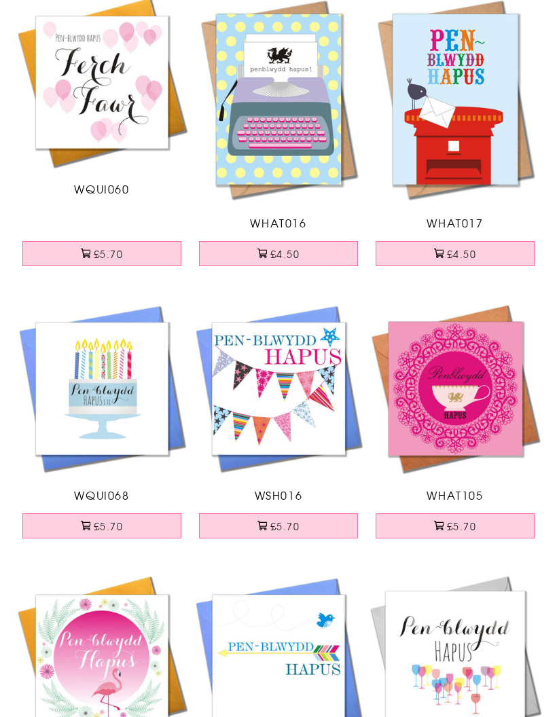
scroll to position [432, 0]
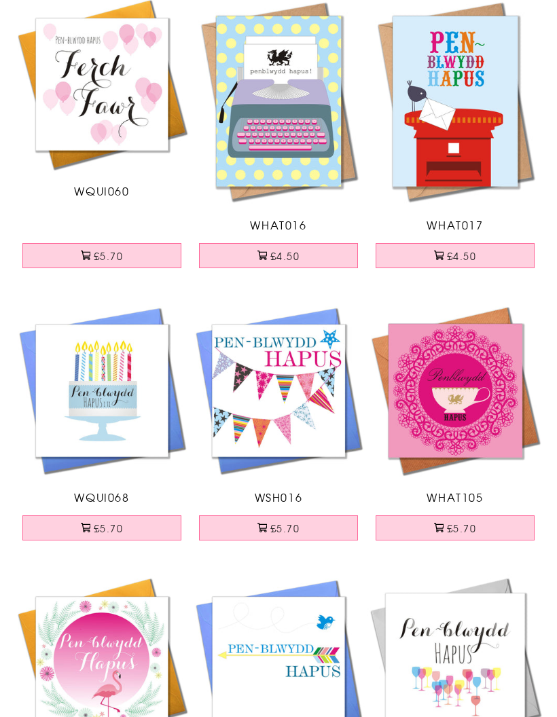
click at [466, 516] on button "£5.70" at bounding box center [454, 527] width 159 height 25
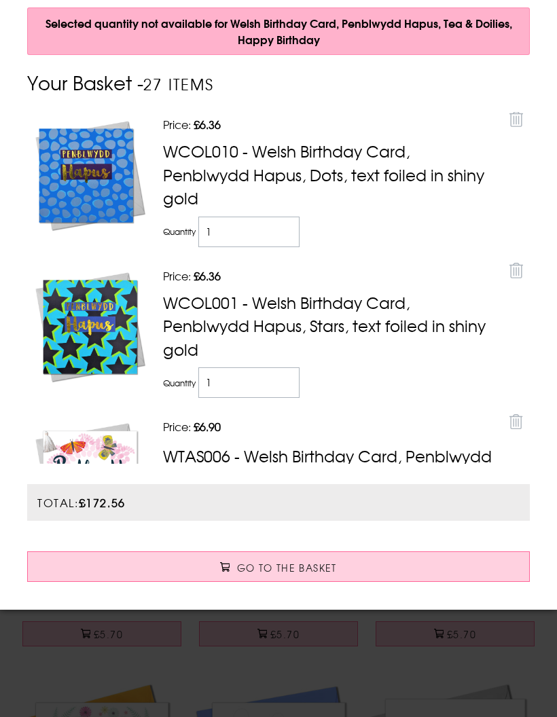
scroll to position [299, 0]
click at [246, 574] on span "Go to the Basket" at bounding box center [287, 568] width 100 height 14
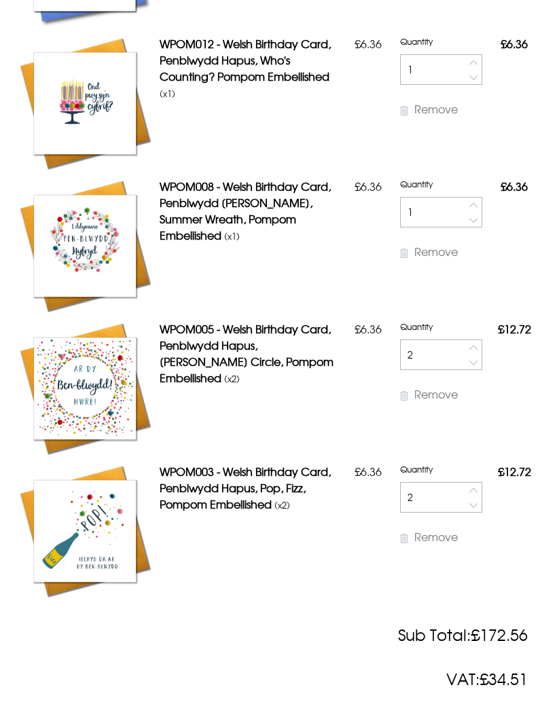
scroll to position [3039, 0]
click at [476, 500] on button "button" at bounding box center [474, 505] width 16 height 16
type input "1"
click at [472, 362] on button "button" at bounding box center [474, 363] width 16 height 16
type input "1"
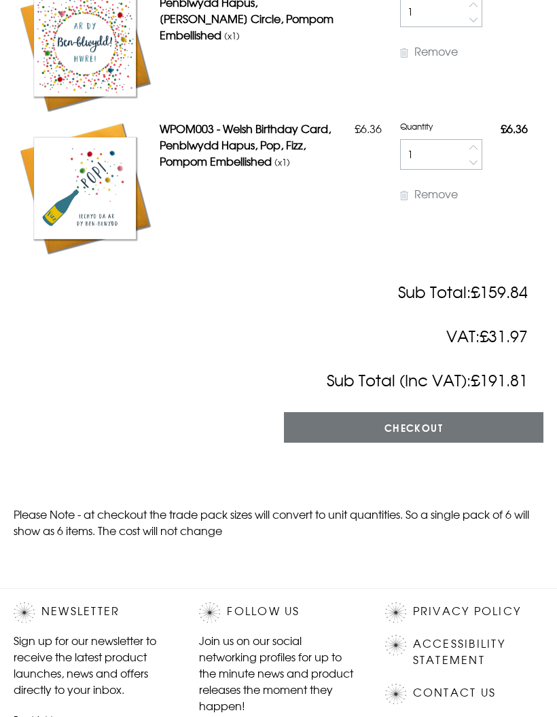
scroll to position [3381, 0]
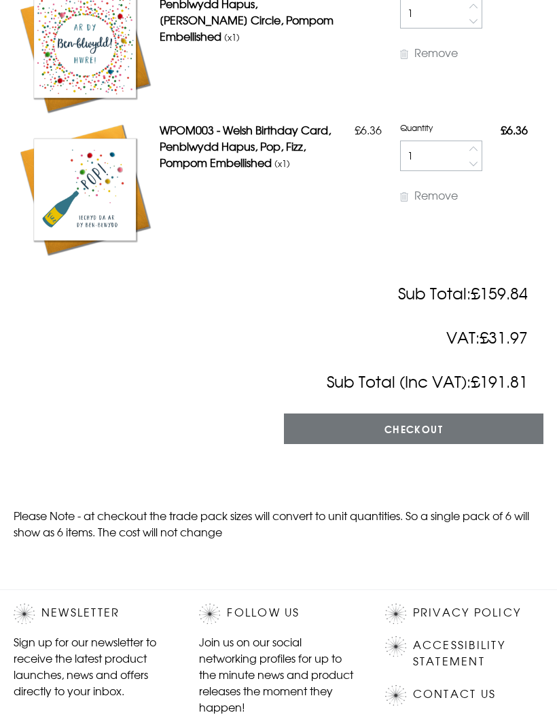
click at [421, 426] on input "Checkout" at bounding box center [413, 428] width 259 height 31
